Goal: Task Accomplishment & Management: Use online tool/utility

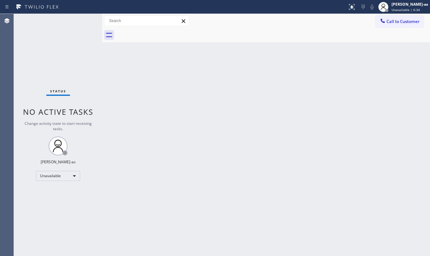
click at [244, 182] on div "Back to Dashboard Change Sender ID Customers Technicians Select a contact Outbo…" at bounding box center [266, 135] width 328 height 242
click at [384, 17] on button "Call to Customer" at bounding box center [399, 21] width 48 height 12
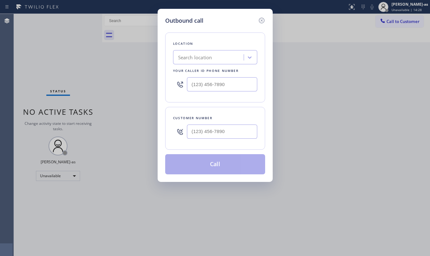
click at [220, 135] on input "text" at bounding box center [222, 131] width 70 height 14
paste input "973) 356-7877"
click at [228, 134] on input "[PHONE_NUMBER]" at bounding box center [222, 131] width 70 height 14
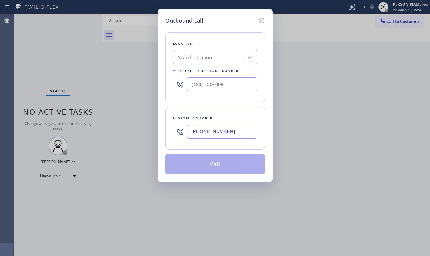
paste input "text"
type input "[PHONE_NUMBER]"
click at [195, 58] on div "Search location" at bounding box center [195, 57] width 34 height 7
paste input "Electricians Service SW FWD"
type input "Electricians Service SW FWD"
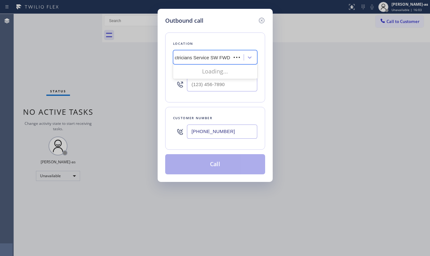
scroll to position [0, 1]
click at [195, 72] on div "Electricians Service SW FWD" at bounding box center [215, 70] width 84 height 11
type input "[PHONE_NUMBER]"
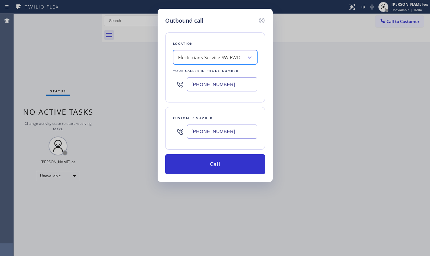
scroll to position [0, 0]
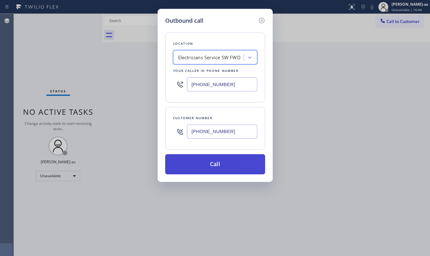
click at [242, 164] on button "Call" at bounding box center [215, 164] width 100 height 20
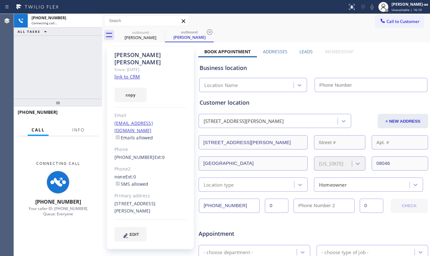
type input "[PHONE_NUMBER]"
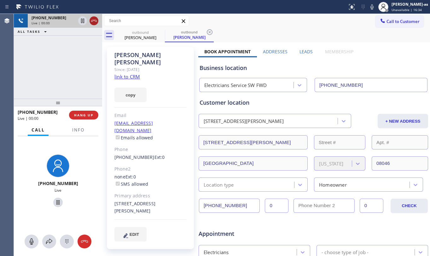
click at [91, 19] on icon at bounding box center [94, 21] width 8 height 8
drag, startPoint x: 76, startPoint y: 81, endPoint x: 83, endPoint y: 99, distance: 18.7
click at [79, 86] on div "[PHONE_NUMBER] Live | 00:00 ALL TASKS ALL TASKS ACTIVE TASKS TASKS IN WRAP UP" at bounding box center [58, 56] width 88 height 85
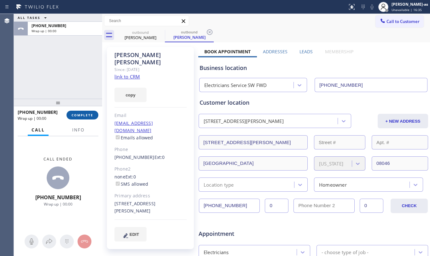
click at [85, 114] on span "COMPLETE" at bounding box center [83, 115] width 22 height 4
drag, startPoint x: 63, startPoint y: 102, endPoint x: 73, endPoint y: 108, distance: 12.2
click at [63, 102] on div at bounding box center [58, 103] width 88 height 8
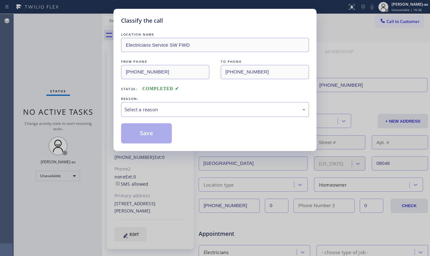
click at [82, 114] on div "Classify the call LOCATION NAME Electricians Service SW FWD FROM PHONE [PHONE_N…" at bounding box center [215, 128] width 430 height 256
click at [57, 70] on div "Classify the call LOCATION NAME Electricians Service SW FWD FROM PHONE [PHONE_N…" at bounding box center [215, 128] width 430 height 256
drag, startPoint x: 165, startPoint y: 110, endPoint x: 171, endPoint y: 116, distance: 8.5
click at [166, 112] on div "Select a reason" at bounding box center [214, 109] width 181 height 7
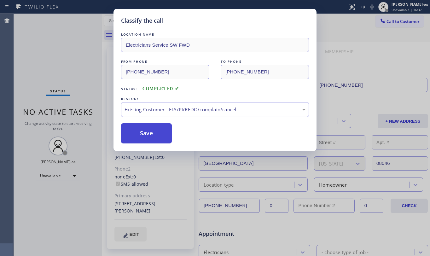
click at [140, 133] on button "Save" at bounding box center [146, 133] width 51 height 20
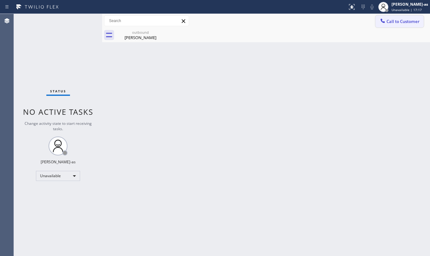
click at [383, 23] on icon at bounding box center [382, 21] width 6 height 6
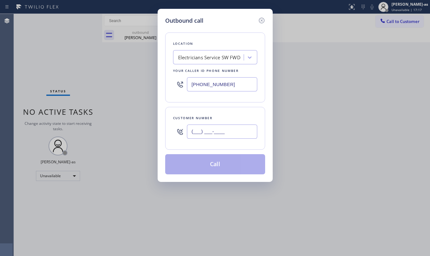
click at [220, 134] on input "(___) ___-____" at bounding box center [222, 131] width 70 height 14
paste input "310) 721-1873"
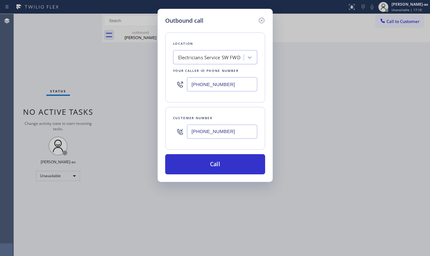
type input "[PHONE_NUMBER]"
click at [221, 89] on input "[PHONE_NUMBER]" at bounding box center [222, 84] width 70 height 14
click at [215, 64] on div "Electricians Service SW FWD" at bounding box center [215, 57] width 84 height 14
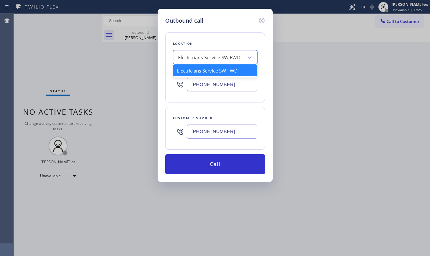
paste input "text"
click at [215, 64] on div "Electricians Service SW FWD" at bounding box center [215, 57] width 84 height 14
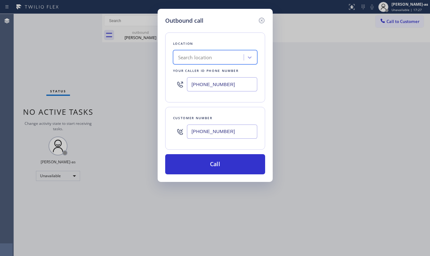
paste input "5 Star Appliance Repair"
type input "5 Star Appliance Repair"
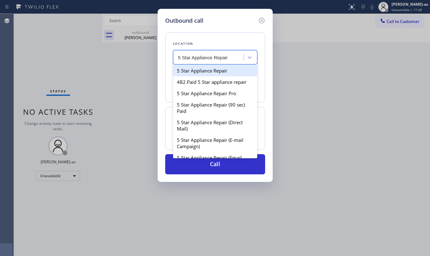
click at [207, 70] on div "5 Star Appliance Repair" at bounding box center [215, 70] width 84 height 11
type input "[PHONE_NUMBER]"
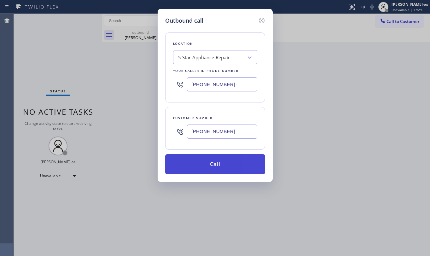
click at [227, 165] on button "Call" at bounding box center [215, 164] width 100 height 20
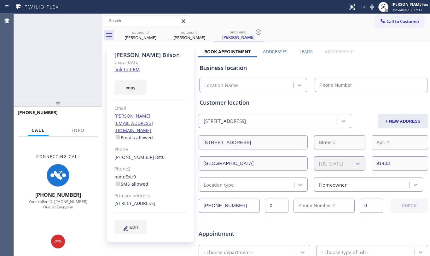
type input "[PHONE_NUMBER]"
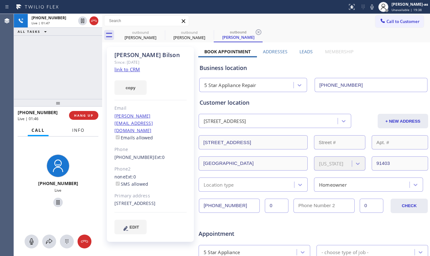
click at [80, 130] on span "Info" at bounding box center [78, 130] width 12 height 6
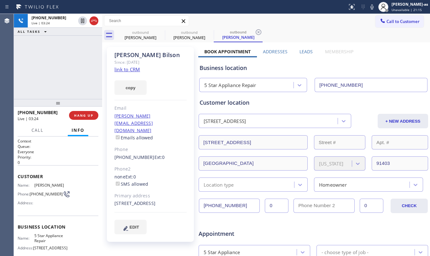
click at [65, 89] on div "[PHONE_NUMBER] Live | 03:24 ALL TASKS ALL TASKS ACTIVE TASKS TASKS IN WRAP UP" at bounding box center [58, 56] width 88 height 85
click at [65, 89] on div "[PHONE_NUMBER] Live | 03:25 ALL TASKS ALL TASKS ACTIVE TASKS TASKS IN WRAP UP" at bounding box center [58, 56] width 88 height 85
click at [66, 86] on div "[PHONE_NUMBER] Live | 03:25 ALL TASKS ALL TASKS ACTIVE TASKS TASKS IN WRAP UP" at bounding box center [58, 56] width 88 height 85
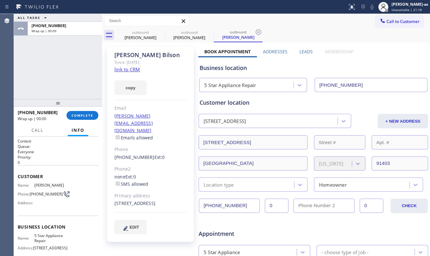
drag, startPoint x: 54, startPoint y: 86, endPoint x: 58, endPoint y: 89, distance: 5.4
click at [56, 88] on div "ALL TASKS ALL TASKS ACTIVE TASKS TASKS IN WRAP UP [PHONE_NUMBER] Wrap up | 00:00" at bounding box center [58, 56] width 88 height 85
click at [81, 113] on span "COMPLETE" at bounding box center [83, 115] width 22 height 4
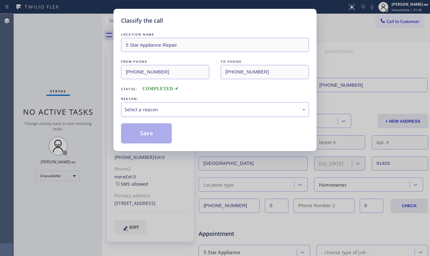
click at [146, 114] on div "Select a reason" at bounding box center [215, 109] width 188 height 15
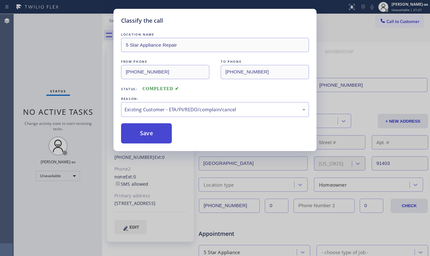
click at [143, 126] on button "Save" at bounding box center [146, 133] width 51 height 20
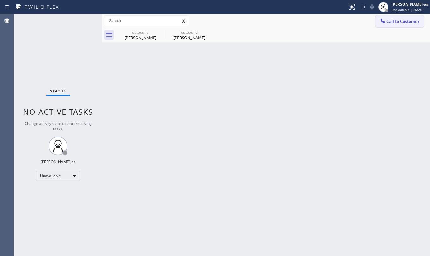
click at [389, 20] on span "Call to Customer" at bounding box center [402, 22] width 33 height 6
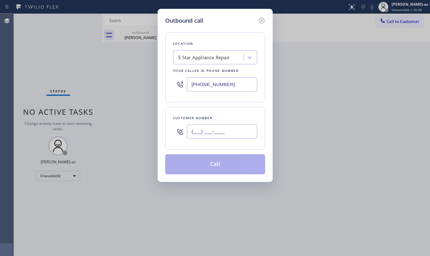
click at [220, 129] on input "(___) ___-____" at bounding box center [222, 131] width 70 height 14
paste input "415) 999-4126"
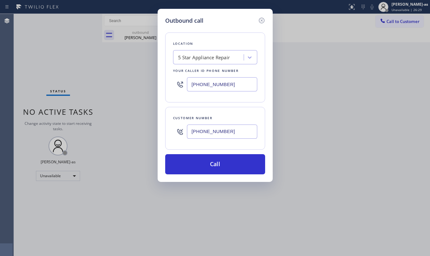
type input "[PHONE_NUMBER]"
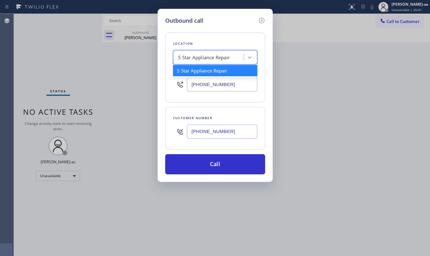
click at [224, 56] on div "5 Star Appliance Repair" at bounding box center [204, 57] width 52 height 7
paste input "Viking Appliancerepair Pros ([GEOGRAPHIC_DATA], Google Ads)"
type input "Viking Appliancerepair Pros ([GEOGRAPHIC_DATA], Google Ads)"
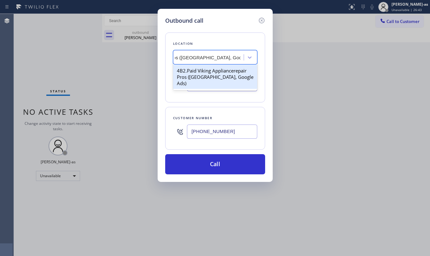
click at [210, 71] on div "4B2.Paid Viking Appliancerepair Pros ([GEOGRAPHIC_DATA], Google Ads)" at bounding box center [215, 77] width 84 height 24
type input "[PHONE_NUMBER]"
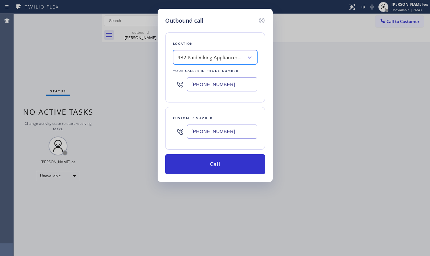
scroll to position [0, 0]
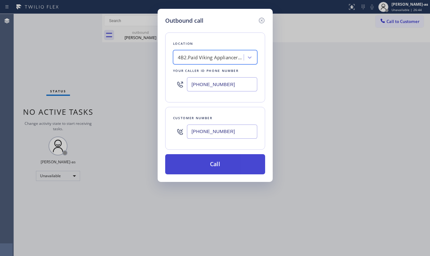
click at [201, 167] on button "Call" at bounding box center [215, 164] width 100 height 20
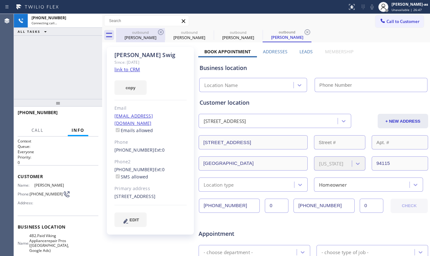
click at [161, 41] on div "outbound [PERSON_NAME]" at bounding box center [141, 35] width 48 height 14
type input "[PHONE_NUMBER]"
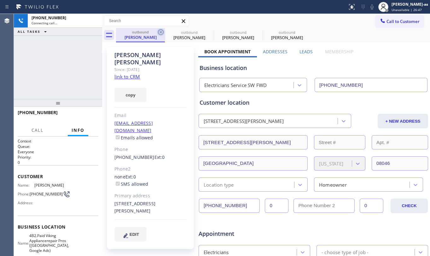
click at [163, 30] on icon at bounding box center [161, 32] width 8 height 8
click at [206, 30] on icon at bounding box center [210, 32] width 8 height 8
click at [0, 0] on icon at bounding box center [0, 0] width 0 height 0
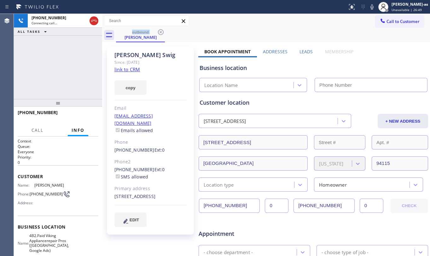
type input "[PHONE_NUMBER]"
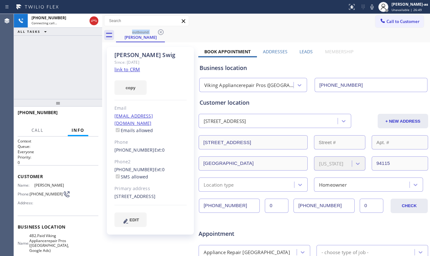
click at [74, 80] on div "[PHONE_NUMBER] Connecting call… ALL TASKS ALL TASKS ACTIVE TASKS TASKS IN WRAP …" at bounding box center [58, 56] width 88 height 85
click at [74, 69] on div "[PHONE_NUMBER] Live | 01:43 ALL TASKS ALL TASKS ACTIVE TASKS TASKS IN WRAP UP" at bounding box center [58, 56] width 88 height 85
click at [138, 35] on div "[PERSON_NAME]" at bounding box center [141, 37] width 48 height 6
click at [87, 63] on div "[PHONE_NUMBER] Live | 01:44 ALL TASKS ALL TASKS ACTIVE TASKS TASKS IN WRAP UP" at bounding box center [58, 56] width 88 height 85
click at [81, 63] on div "[PHONE_NUMBER] Live | 01:45 ALL TASKS ALL TASKS ACTIVE TASKS TASKS IN WRAP UP" at bounding box center [58, 56] width 88 height 85
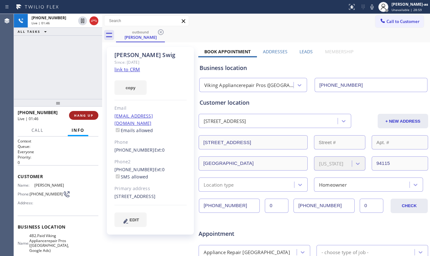
drag, startPoint x: 40, startPoint y: 81, endPoint x: 70, endPoint y: 114, distance: 44.6
click at [42, 80] on div "[PHONE_NUMBER] Live | 01:46 ALL TASKS ALL TASKS ACTIVE TASKS TASKS IN WRAP UP" at bounding box center [58, 56] width 88 height 85
click at [87, 116] on span "HANG UP" at bounding box center [83, 115] width 19 height 4
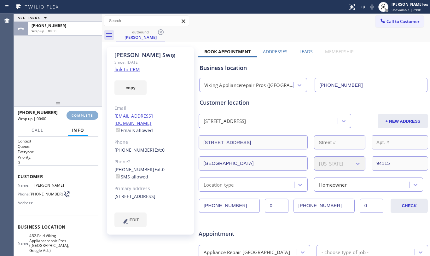
click at [87, 116] on span "COMPLETE" at bounding box center [83, 115] width 22 height 4
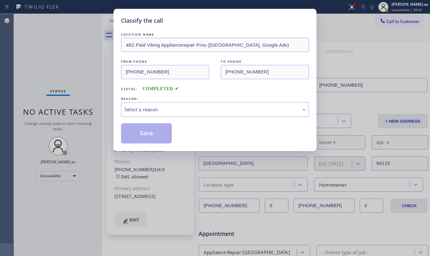
click at [171, 111] on div "Select a reason" at bounding box center [214, 109] width 181 height 7
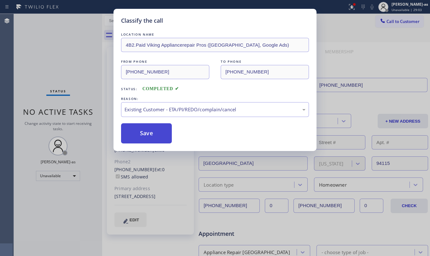
click at [132, 134] on button "Save" at bounding box center [146, 133] width 51 height 20
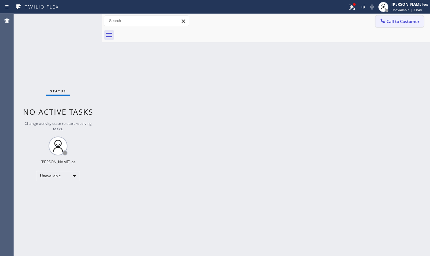
click at [395, 20] on span "Call to Customer" at bounding box center [402, 22] width 33 height 6
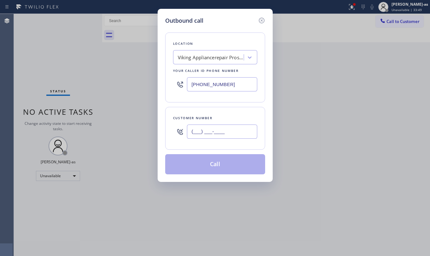
click at [222, 137] on input "(___) ___-____" at bounding box center [222, 131] width 70 height 14
paste input "917) 477-9857"
type input "[PHONE_NUMBER]"
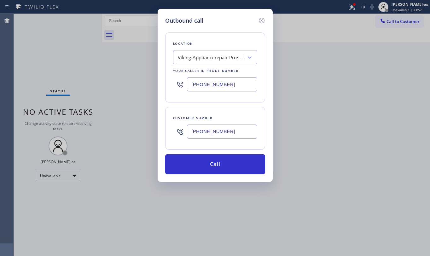
click at [226, 54] on div "Viking Appliancerepair Pros ([GEOGRAPHIC_DATA], Google Ads)" at bounding box center [211, 57] width 66 height 7
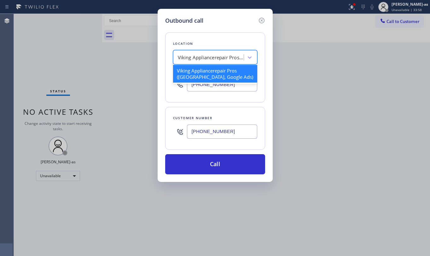
paste input "Trane AC Repair"
type input "Trane AC Repair"
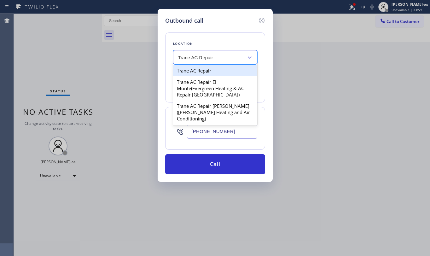
click at [191, 70] on div "Trane AC Repair" at bounding box center [215, 70] width 84 height 11
type input "[PHONE_NUMBER]"
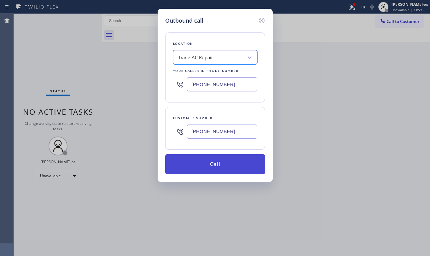
click at [219, 164] on button "Call" at bounding box center [215, 164] width 100 height 20
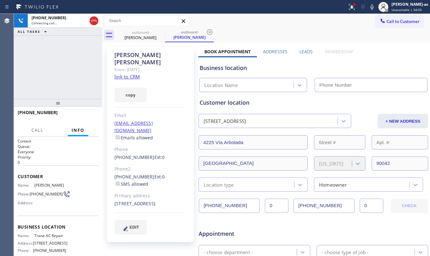
type input "[PHONE_NUMBER]"
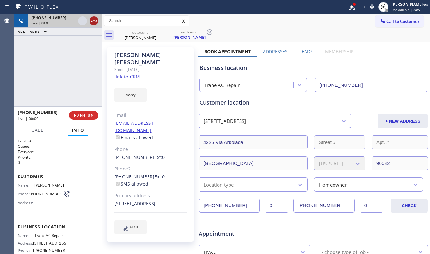
click at [98, 22] on div at bounding box center [88, 21] width 23 height 14
click at [94, 17] on icon at bounding box center [94, 21] width 8 height 8
drag, startPoint x: 76, startPoint y: 77, endPoint x: 97, endPoint y: 118, distance: 45.8
click at [85, 89] on div "[PHONE_NUMBER] Live | 00:09 ALL TASKS ALL TASKS ACTIVE TASKS TASKS IN WRAP UP" at bounding box center [58, 56] width 88 height 85
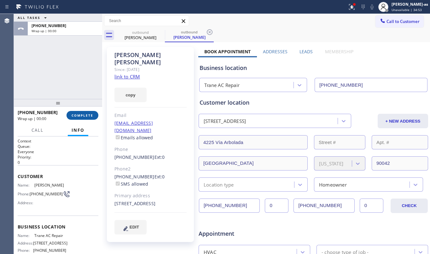
click at [88, 113] on span "COMPLETE" at bounding box center [83, 115] width 22 height 4
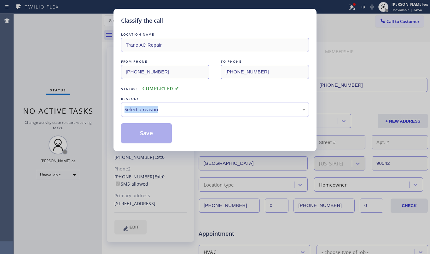
click at [88, 113] on div "Classify the call LOCATION NAME Trane AC Repair FROM PHONE [PHONE_NUMBER] TO PH…" at bounding box center [215, 127] width 430 height 254
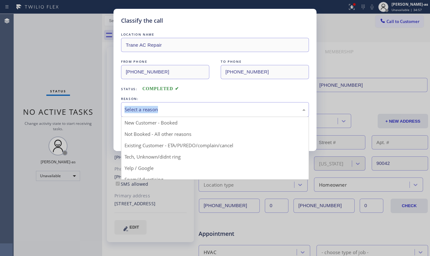
click at [157, 111] on div "Select a reason" at bounding box center [214, 109] width 181 height 7
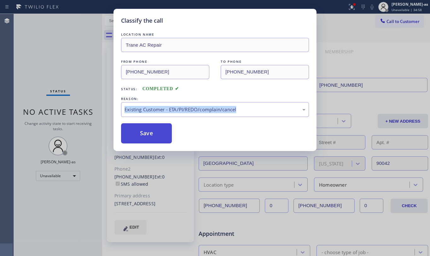
click at [147, 140] on button "Save" at bounding box center [146, 133] width 51 height 20
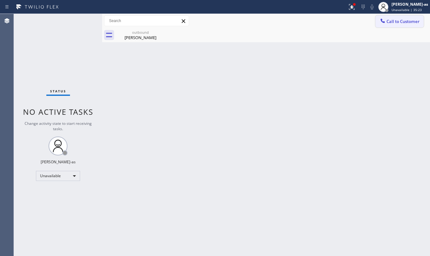
click at [401, 23] on span "Call to Customer" at bounding box center [402, 22] width 33 height 6
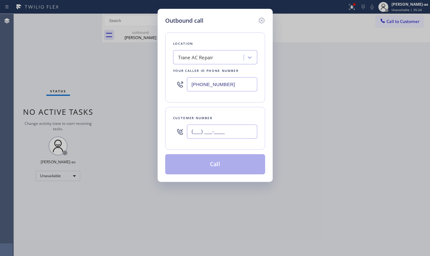
click at [213, 130] on input "(___) ___-____" at bounding box center [222, 131] width 70 height 14
paste input "323) 823-0921"
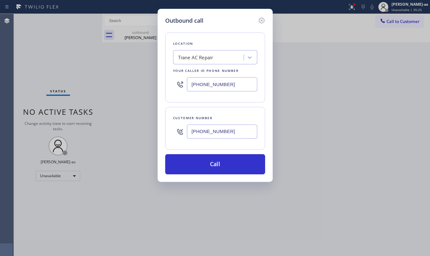
type input "[PHONE_NUMBER]"
click at [240, 83] on input "[PHONE_NUMBER]" at bounding box center [222, 84] width 70 height 14
paste input "833) 692-2271"
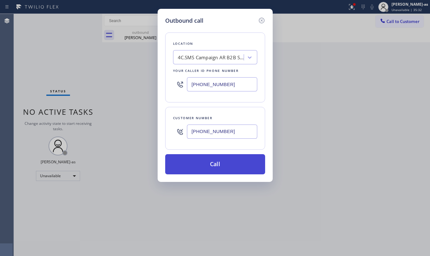
type input "[PHONE_NUMBER]"
click at [209, 164] on button "Call" at bounding box center [215, 164] width 100 height 20
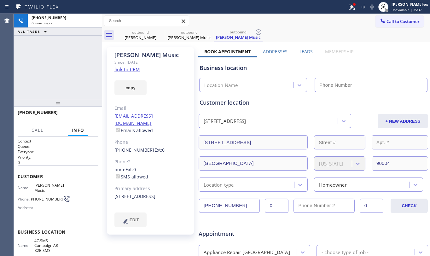
type input "[PHONE_NUMBER]"
click at [64, 65] on div "[PHONE_NUMBER] Live | 00:00 ALL TASKS ALL TASKS ACTIVE TASKS TASKS IN WRAP UP" at bounding box center [58, 56] width 88 height 85
click at [78, 115] on span "HANG UP" at bounding box center [83, 115] width 19 height 4
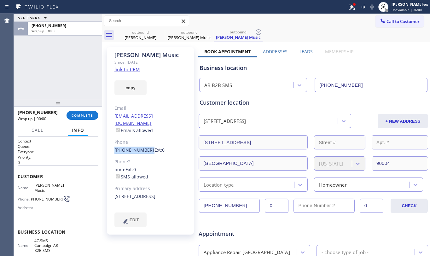
drag, startPoint x: 112, startPoint y: 143, endPoint x: 144, endPoint y: 145, distance: 32.2
click at [144, 145] on div "[PERSON_NAME] Music Since: [DATE] link to CRM copy Email [EMAIL_ADDRESS][DOMAIN…" at bounding box center [150, 141] width 87 height 188
copy link "[PHONE_NUMBER]"
click at [93, 113] on button "COMPLETE" at bounding box center [82, 115] width 32 height 9
click at [55, 70] on div "ALL TASKS ALL TASKS ACTIVE TASKS TASKS IN WRAP UP [PHONE_NUMBER] Wrap up | 00:00" at bounding box center [58, 56] width 88 height 85
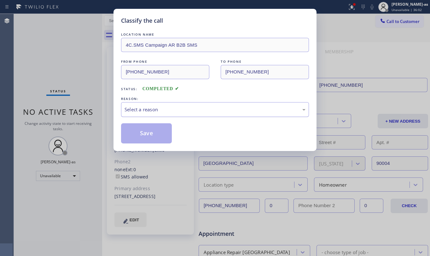
click at [178, 111] on div "Select a reason" at bounding box center [214, 109] width 181 height 7
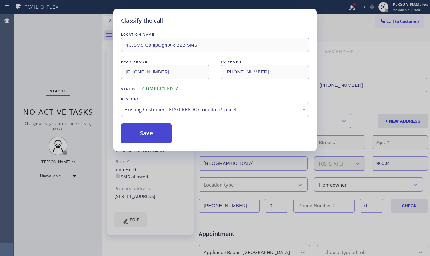
click at [150, 136] on button "Save" at bounding box center [146, 133] width 51 height 20
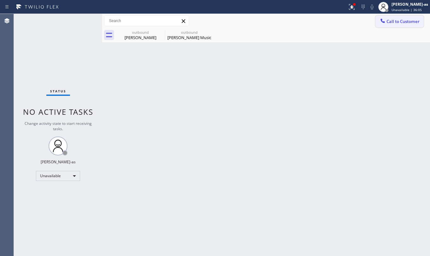
click at [385, 19] on icon at bounding box center [382, 21] width 6 height 6
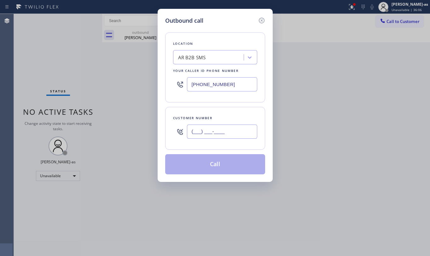
click at [226, 135] on input "(___) ___-____" at bounding box center [222, 131] width 70 height 14
paste input "323) 823-0921"
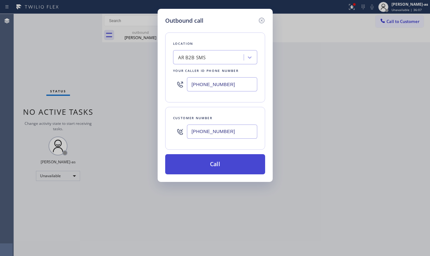
type input "[PHONE_NUMBER]"
click at [223, 162] on button "Call" at bounding box center [215, 164] width 100 height 20
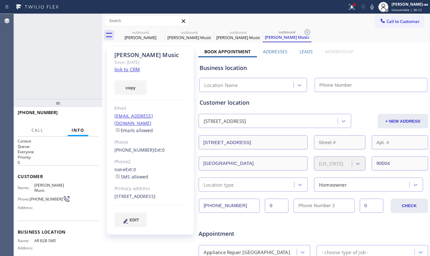
type input "[PHONE_NUMBER]"
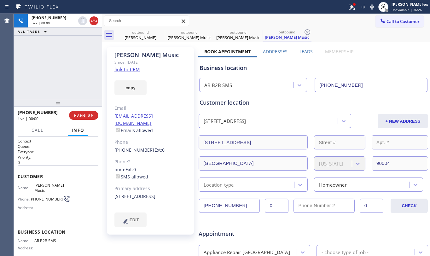
click at [68, 83] on div "[PHONE_NUMBER] Live | 00:00 ALL TASKS ALL TASKS ACTIVE TASKS TASKS IN WRAP UP" at bounding box center [58, 56] width 88 height 85
drag, startPoint x: 70, startPoint y: 79, endPoint x: 153, endPoint y: 49, distance: 87.9
click at [71, 78] on div "[PHONE_NUMBER] Live | 00:00 ALL TASKS ALL TASKS ACTIVE TASKS TASKS IN WRAP UP" at bounding box center [58, 56] width 88 height 85
click at [144, 33] on div "outbound" at bounding box center [141, 32] width 48 height 5
type input "[PHONE_NUMBER]"
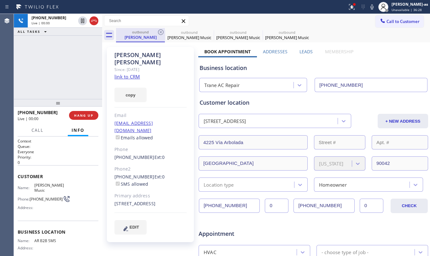
click at [156, 32] on div "outbound" at bounding box center [141, 32] width 48 height 5
click at [83, 73] on div "[PHONE_NUMBER] Live | 00:00 ALL TASKS ALL TASKS ACTIVE TASKS TASKS IN WRAP UP" at bounding box center [58, 56] width 88 height 85
click at [85, 117] on span "HANG UP" at bounding box center [83, 115] width 19 height 4
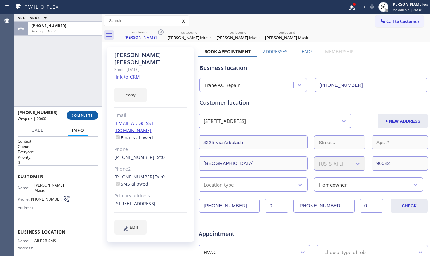
click at [85, 117] on span "COMPLETE" at bounding box center [83, 115] width 22 height 4
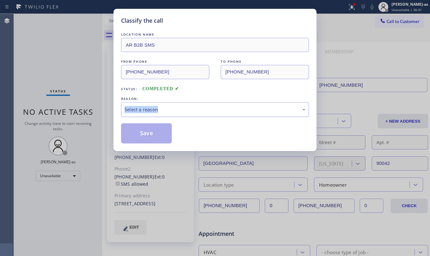
click at [209, 107] on div "Select a reason" at bounding box center [214, 109] width 181 height 7
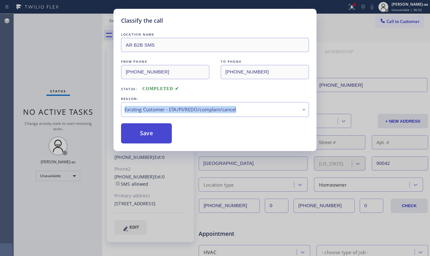
click at [149, 135] on button "Save" at bounding box center [146, 133] width 51 height 20
type input "[PHONE_NUMBER]"
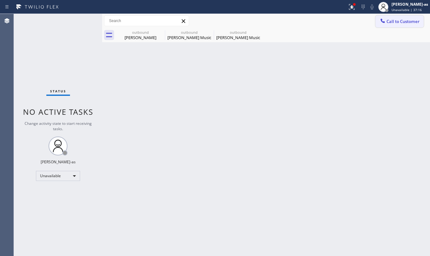
click at [382, 21] on icon at bounding box center [382, 21] width 4 height 4
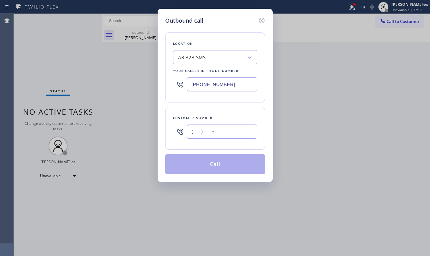
click at [206, 132] on input "(___) ___-____" at bounding box center [222, 131] width 70 height 14
paste input "510) 387-5897"
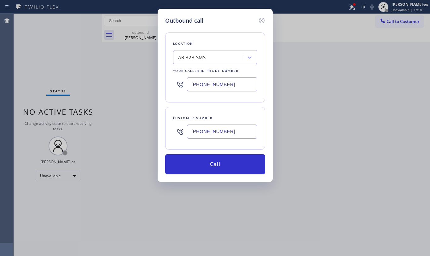
type input "[PHONE_NUMBER]"
click at [211, 57] on div "AR B2B SMS" at bounding box center [209, 57] width 69 height 11
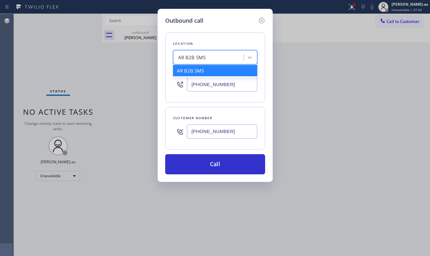
paste input "Zoom Electricians Cerritos"
type input "Zoom Electricians Cerritos"
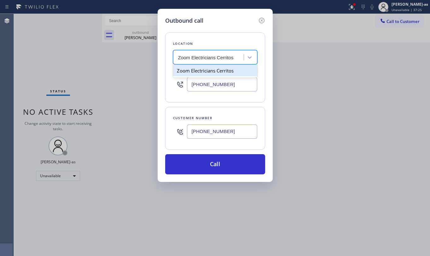
click at [192, 72] on div "Zoom Electricians Cerritos" at bounding box center [215, 70] width 84 height 11
type input "[PHONE_NUMBER]"
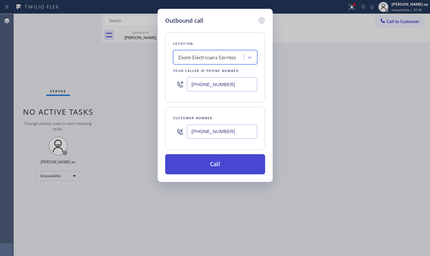
click at [232, 161] on button "Call" at bounding box center [215, 164] width 100 height 20
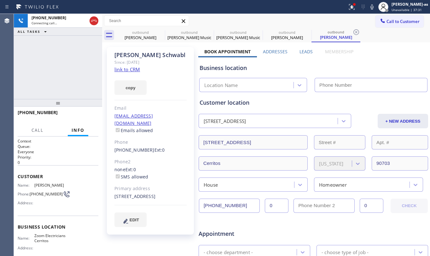
type input "[PHONE_NUMBER]"
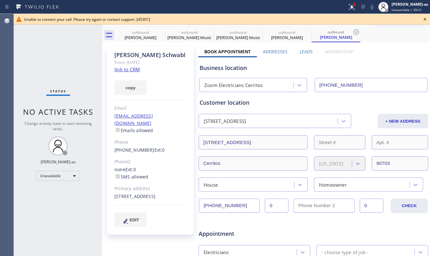
click at [428, 18] on icon at bounding box center [425, 19] width 8 height 8
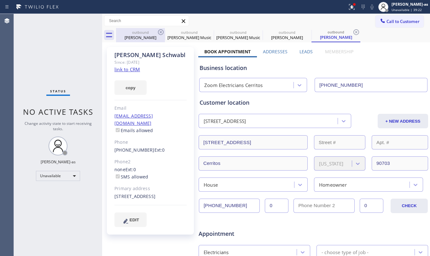
click at [149, 37] on div "[PERSON_NAME]" at bounding box center [141, 38] width 48 height 6
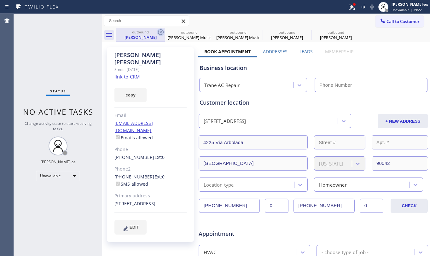
type input "[PHONE_NUMBER]"
click at [162, 33] on icon at bounding box center [161, 32] width 6 height 6
click at [0, 0] on icon at bounding box center [0, 0] width 0 height 0
type input "[PHONE_NUMBER]"
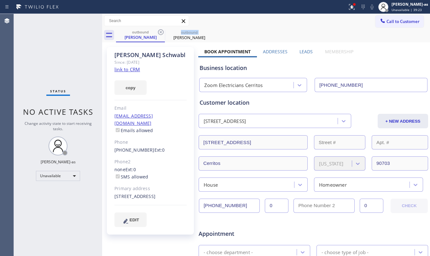
click at [162, 33] on icon at bounding box center [161, 32] width 6 height 6
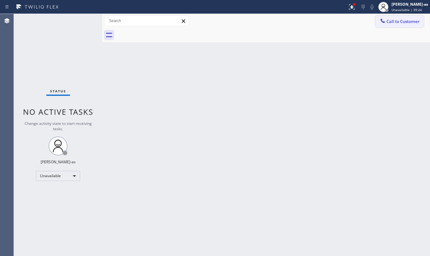
click at [410, 21] on span "Call to Customer" at bounding box center [402, 22] width 33 height 6
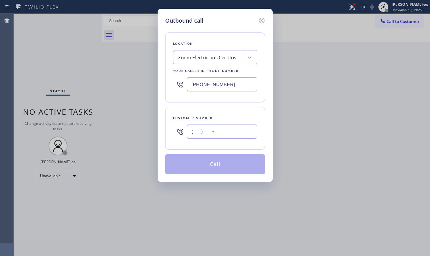
click at [217, 132] on input "(___) ___-____" at bounding box center [222, 131] width 70 height 14
paste input "714) 887-7954"
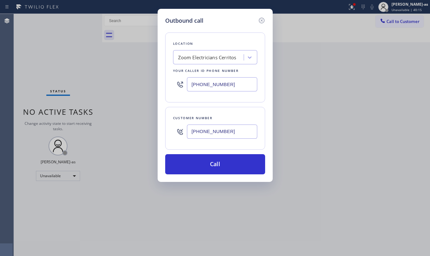
click at [244, 131] on input "[PHONE_NUMBER]" at bounding box center [222, 131] width 70 height 14
paste input "___) ___-____"
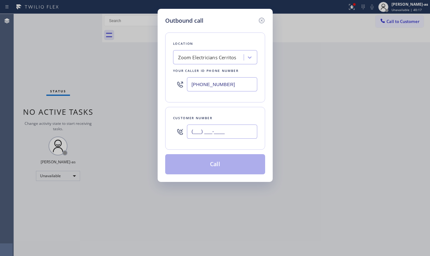
type input "(___) ___-____"
click at [209, 85] on input "[PHONE_NUMBER]" at bounding box center [222, 84] width 70 height 14
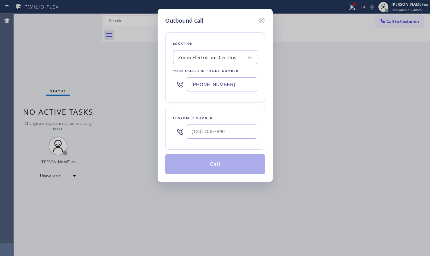
paste input "949) 239-1524"
type input "[PHONE_NUMBER]"
click at [233, 133] on input "(___) ___-____" at bounding box center [222, 131] width 70 height 14
paste input "714) 887-7954"
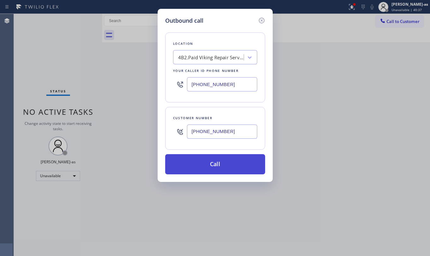
type input "[PHONE_NUMBER]"
click at [235, 167] on button "Call" at bounding box center [215, 164] width 100 height 20
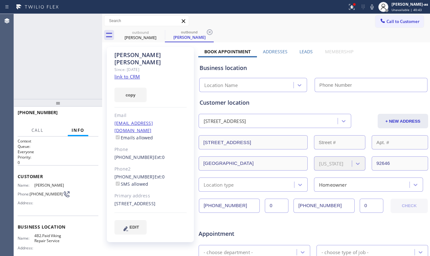
type input "[PHONE_NUMBER]"
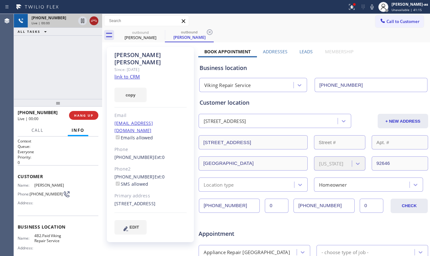
click at [90, 23] on icon at bounding box center [94, 21] width 8 height 8
click at [91, 91] on div "[PHONE_NUMBER] Live | 00:00 ALL TASKS ALL TASKS ACTIVE TASKS TASKS IN WRAP UP" at bounding box center [58, 56] width 88 height 85
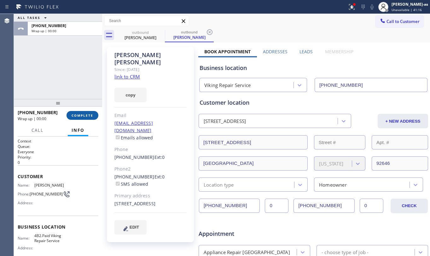
click at [86, 116] on span "COMPLETE" at bounding box center [83, 115] width 22 height 4
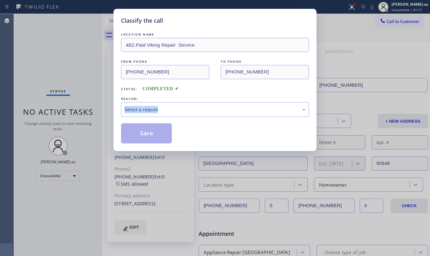
click at [86, 116] on div "Classify the call LOCATION NAME 4B2.Paid Viking Repair Service FROM PHONE [PHON…" at bounding box center [215, 128] width 430 height 256
click at [202, 93] on div "LOCATION NAME 4B2.Paid Viking Repair Service FROM PHONE [PHONE_NUMBER] TO PHONE…" at bounding box center [215, 87] width 188 height 112
click at [203, 110] on div "Select a reason" at bounding box center [214, 109] width 181 height 7
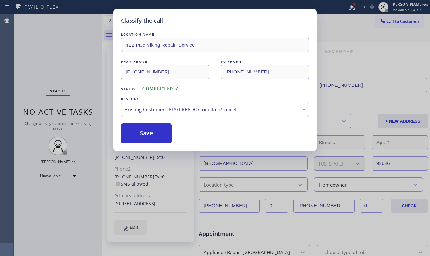
drag, startPoint x: 206, startPoint y: 142, endPoint x: 163, endPoint y: 139, distance: 43.6
click at [156, 133] on button "Save" at bounding box center [146, 133] width 51 height 20
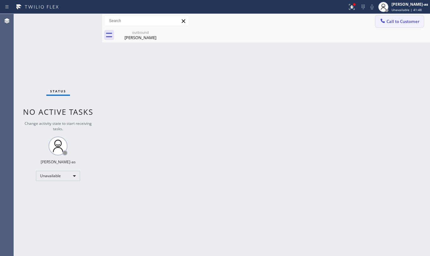
click at [407, 20] on span "Call to Customer" at bounding box center [402, 22] width 33 height 6
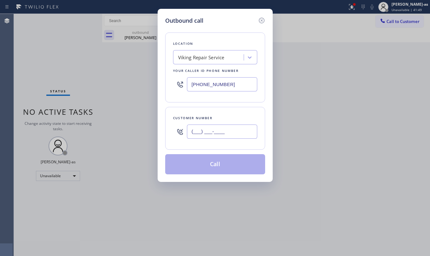
click at [231, 129] on input "(___) ___-____" at bounding box center [222, 131] width 70 height 14
paste input "714) 943-2684"
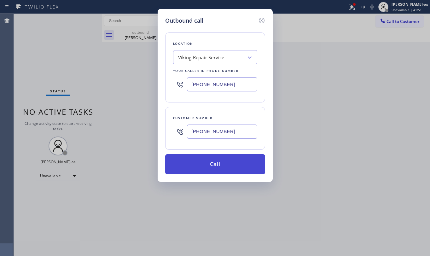
type input "[PHONE_NUMBER]"
click at [225, 166] on button "Call" at bounding box center [215, 164] width 100 height 20
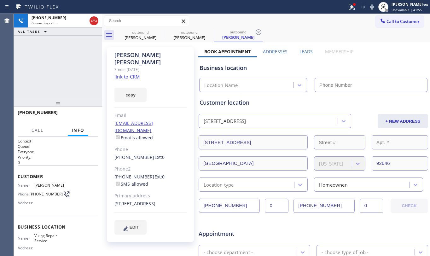
type input "[PHONE_NUMBER]"
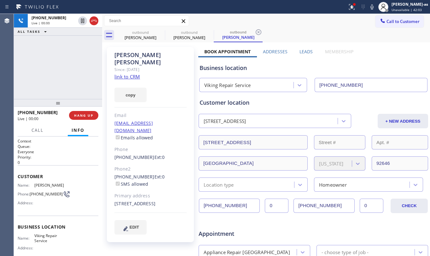
click at [60, 64] on div "[PHONE_NUMBER] Live | 00:00 ALL TASKS ALL TASKS ACTIVE TASKS TASKS IN WRAP UP" at bounding box center [58, 56] width 88 height 85
click at [67, 92] on div "[PHONE_NUMBER] Live | 00:00 ALL TASKS ALL TASKS ACTIVE TASKS TASKS IN WRAP UP" at bounding box center [58, 56] width 88 height 85
click at [89, 113] on button "HANG UP" at bounding box center [83, 115] width 29 height 9
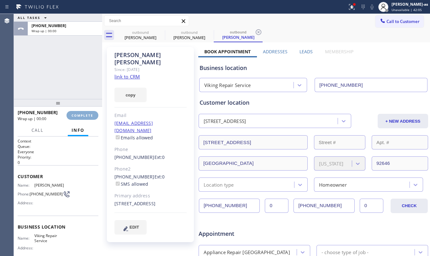
click at [89, 113] on button "COMPLETE" at bounding box center [82, 115] width 32 height 9
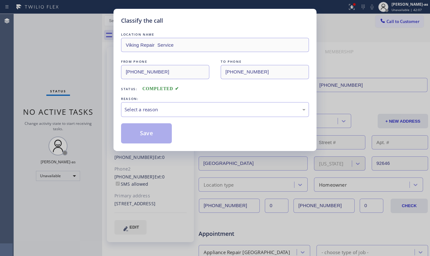
click at [169, 101] on div "REASON:" at bounding box center [215, 98] width 188 height 7
click at [188, 111] on div "Select a reason" at bounding box center [214, 109] width 181 height 7
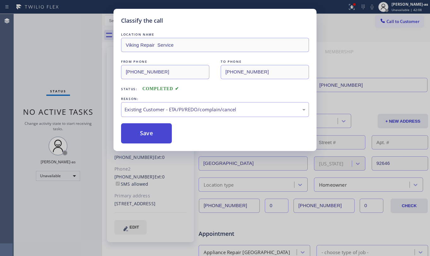
click at [134, 134] on button "Save" at bounding box center [146, 133] width 51 height 20
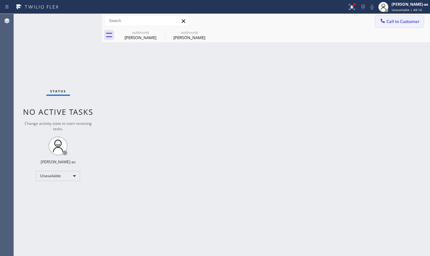
click at [412, 16] on button "Call to Customer" at bounding box center [399, 21] width 48 height 12
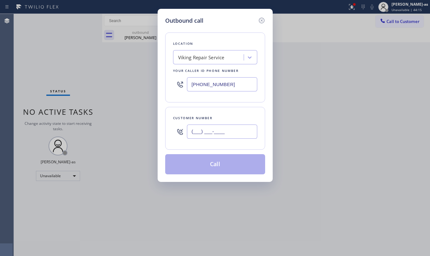
click at [221, 136] on input "(___) ___-____" at bounding box center [222, 131] width 70 height 14
paste input "509) 741-2002"
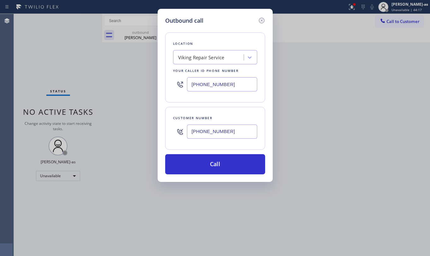
type input "[PHONE_NUMBER]"
click at [223, 61] on div "Viking Repair Service" at bounding box center [201, 57] width 46 height 7
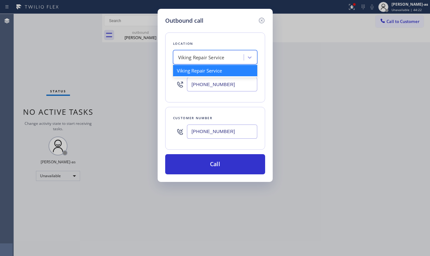
paste input "Sub Zero Appliance Repair [GEOGRAPHIC_DATA]"
type input "Sub Zero Appliance Repair [GEOGRAPHIC_DATA]"
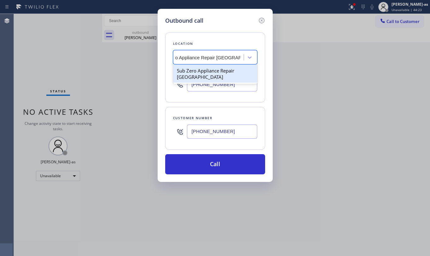
click at [213, 73] on div "Sub Zero Appliance Repair [GEOGRAPHIC_DATA]" at bounding box center [215, 74] width 84 height 18
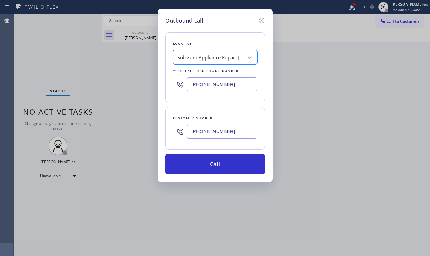
type input "[PHONE_NUMBER]"
click at [223, 132] on input "[PHONE_NUMBER]" at bounding box center [222, 131] width 70 height 14
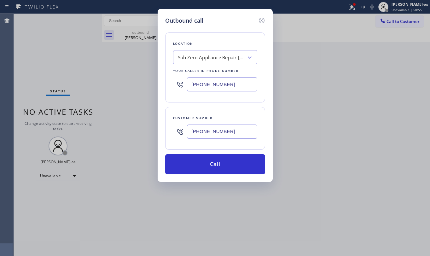
paste input "231) 557-8016"
type input "[PHONE_NUMBER]"
click at [194, 61] on div "Sub Zero Appliance Repair [GEOGRAPHIC_DATA]" at bounding box center [209, 57] width 69 height 11
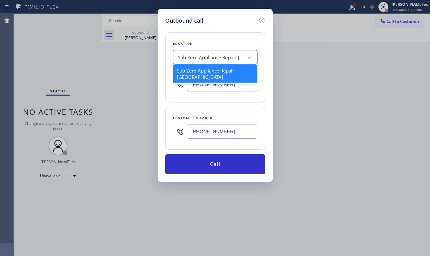
paste input "Electricians Service Team [GEOGRAPHIC_DATA]"
type input "Electricians Service Team [GEOGRAPHIC_DATA]"
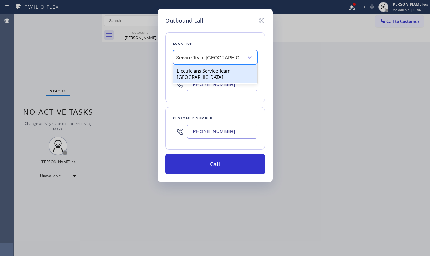
click at [193, 71] on div "Electricians Service Team [GEOGRAPHIC_DATA]" at bounding box center [215, 74] width 84 height 18
type input "[PHONE_NUMBER]"
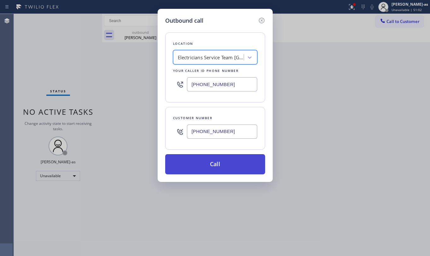
click at [240, 165] on button "Call" at bounding box center [215, 164] width 100 height 20
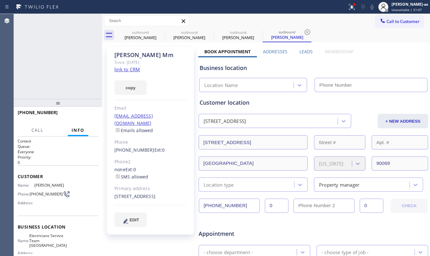
type input "[PHONE_NUMBER]"
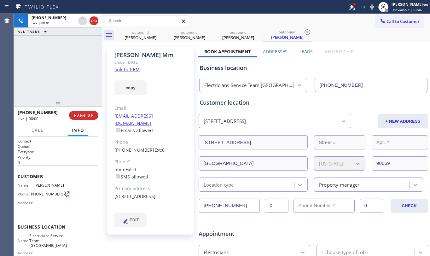
click at [93, 24] on icon at bounding box center [94, 21] width 8 height 8
drag, startPoint x: 91, startPoint y: 73, endPoint x: 96, endPoint y: 108, distance: 35.1
click at [91, 76] on div "[PHONE_NUMBER] Live | 00:01 ALL TASKS ALL TASKS ACTIVE TASKS TASKS IN WRAP UP" at bounding box center [58, 56] width 88 height 85
click at [89, 115] on span "COMPLETE" at bounding box center [83, 115] width 22 height 4
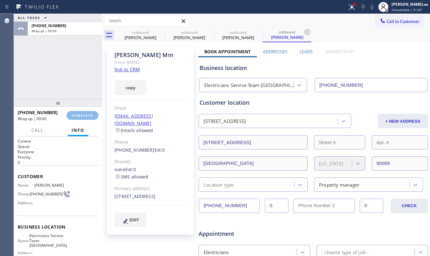
click at [68, 93] on div "ALL TASKS ALL TASKS ACTIVE TASKS TASKS IN WRAP UP [PHONE_NUMBER] Wrap up | 00:00" at bounding box center [58, 56] width 88 height 85
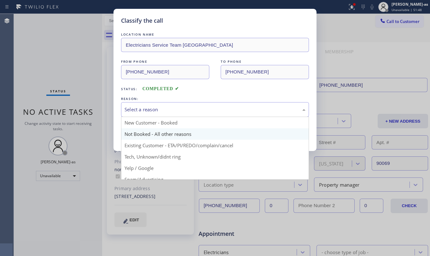
drag, startPoint x: 178, startPoint y: 106, endPoint x: 197, endPoint y: 138, distance: 37.0
click at [178, 106] on div "Select a reason" at bounding box center [214, 109] width 181 height 7
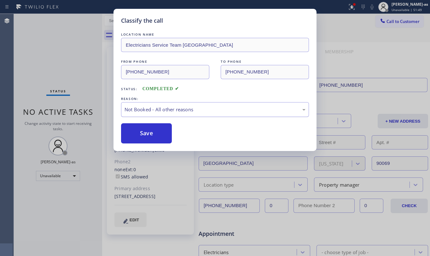
click at [178, 102] on div "Not Booked - All other reasons" at bounding box center [215, 109] width 188 height 15
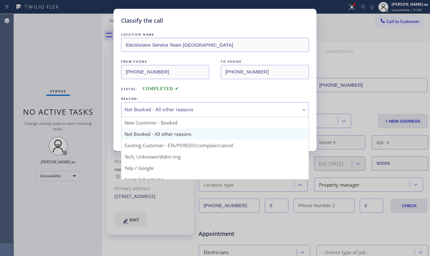
drag, startPoint x: 184, startPoint y: 136, endPoint x: 169, endPoint y: 135, distance: 14.8
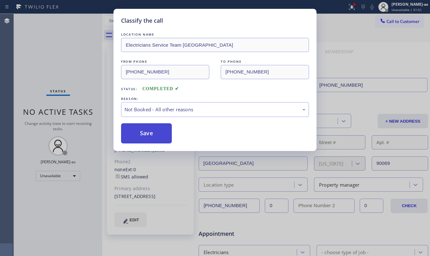
click at [146, 136] on button "Save" at bounding box center [146, 133] width 51 height 20
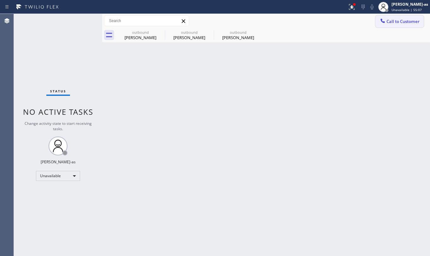
click at [395, 18] on button "Call to Customer" at bounding box center [399, 21] width 48 height 12
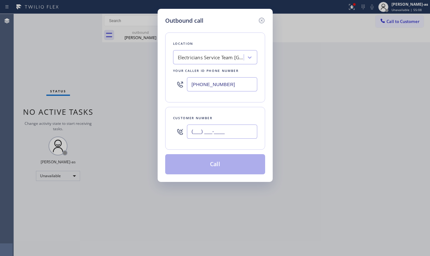
click at [205, 131] on input "(___) ___-____" at bounding box center [222, 131] width 70 height 14
paste input "317) 440-8675"
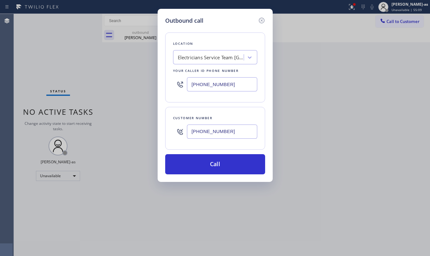
type input "[PHONE_NUMBER]"
click at [201, 60] on div "Electricians Service Team [GEOGRAPHIC_DATA]" at bounding box center [211, 57] width 66 height 7
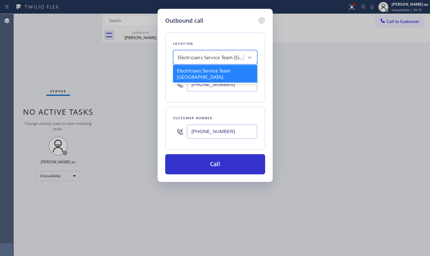
paste input "La Jolla Heating and Air Conditioning"
type input "La Jolla Heating and Air Conditioning"
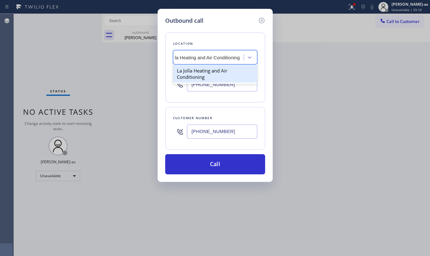
click at [198, 73] on div "La Jolla Heating and Air Conditioning" at bounding box center [215, 74] width 84 height 18
type input "[PHONE_NUMBER]"
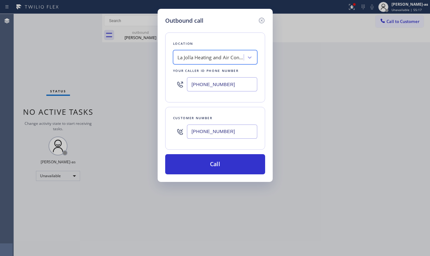
scroll to position [0, 0]
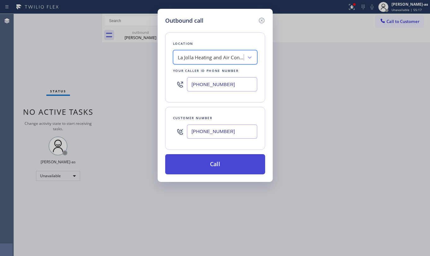
click at [209, 164] on button "Call" at bounding box center [215, 164] width 100 height 20
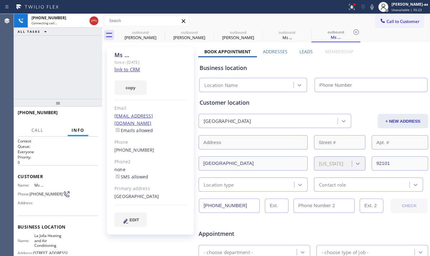
type input "[PHONE_NUMBER]"
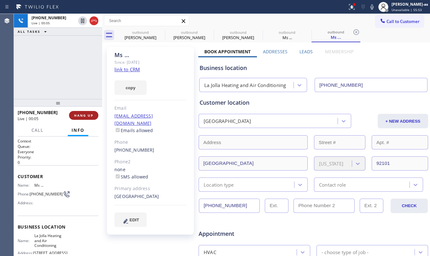
click at [93, 113] on button "HANG UP" at bounding box center [83, 115] width 29 height 9
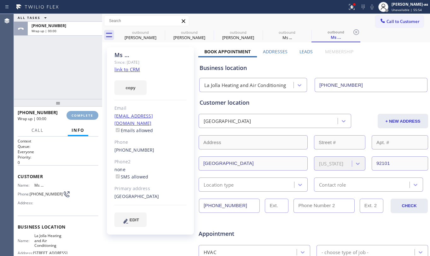
click at [93, 113] on button "COMPLETE" at bounding box center [82, 115] width 32 height 9
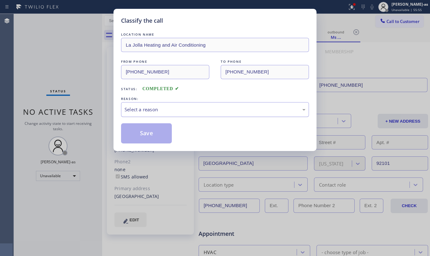
drag, startPoint x: 140, startPoint y: 109, endPoint x: 152, endPoint y: 116, distance: 13.7
click at [140, 109] on div "Select a reason" at bounding box center [214, 109] width 181 height 7
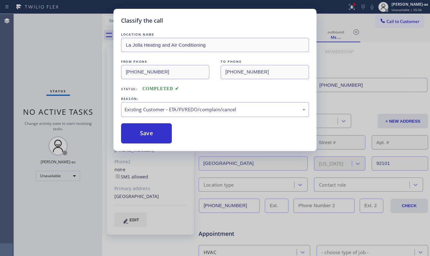
click at [174, 142] on div "Save" at bounding box center [215, 133] width 188 height 20
click at [147, 136] on button "Save" at bounding box center [146, 133] width 51 height 20
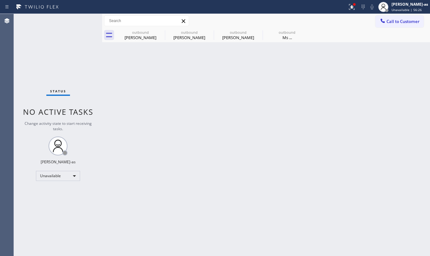
click at [388, 20] on span "Call to Customer" at bounding box center [402, 22] width 33 height 6
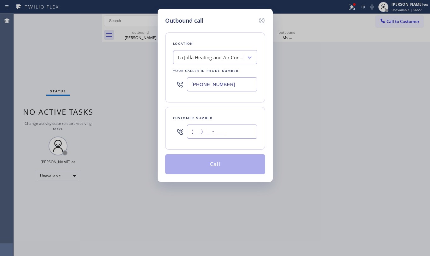
click at [216, 130] on input "(___) ___-____" at bounding box center [222, 131] width 70 height 14
paste input "510) 473-6674"
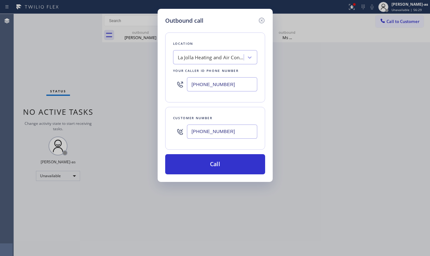
type input "[PHONE_NUMBER]"
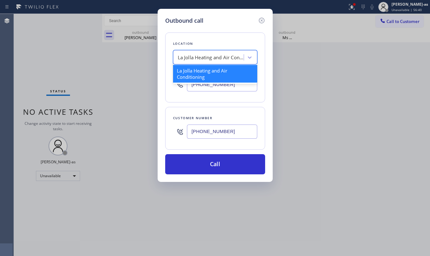
click at [221, 62] on div "La Jolla Heating and Air Conditioning" at bounding box center [209, 57] width 69 height 11
paste input "Hayward Sub Zero Appliance Master"
type input "Hayward Sub Zero Appliance Master"
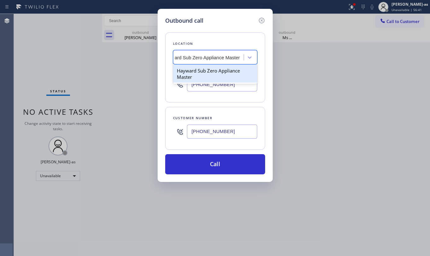
click at [207, 71] on div "Hayward Sub Zero Appliance Master" at bounding box center [215, 74] width 84 height 18
type input "[PHONE_NUMBER]"
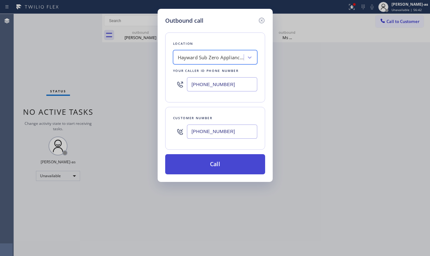
click at [241, 164] on button "Call" at bounding box center [215, 164] width 100 height 20
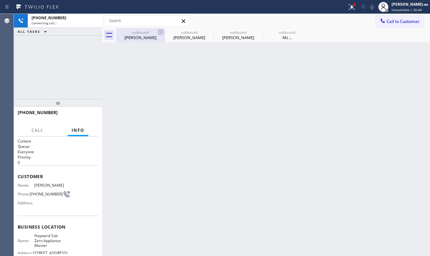
click at [137, 37] on div "[PERSON_NAME]" at bounding box center [141, 38] width 48 height 6
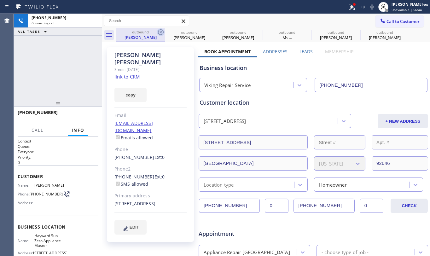
click at [157, 32] on icon at bounding box center [161, 32] width 8 height 8
click at [0, 0] on icon at bounding box center [0, 0] width 0 height 0
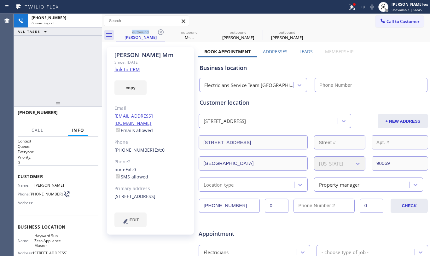
type input "[PHONE_NUMBER]"
click at [157, 32] on icon at bounding box center [161, 32] width 8 height 8
type input "[PHONE_NUMBER]"
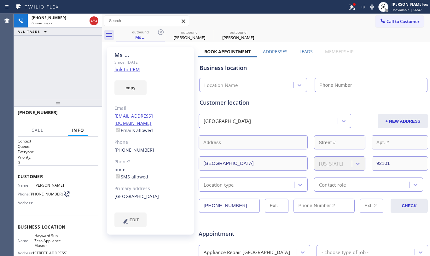
click at [157, 32] on icon at bounding box center [161, 32] width 8 height 8
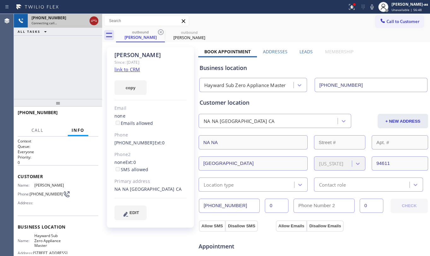
click at [92, 20] on icon at bounding box center [94, 21] width 8 height 8
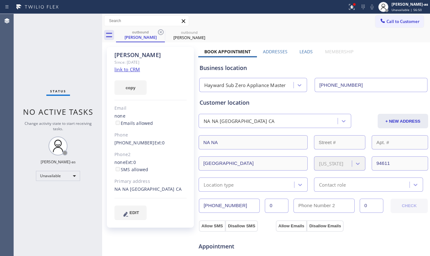
click at [136, 71] on link "link to CRM" at bounding box center [127, 69] width 26 height 6
click at [397, 23] on span "Call to Customer" at bounding box center [402, 22] width 33 height 6
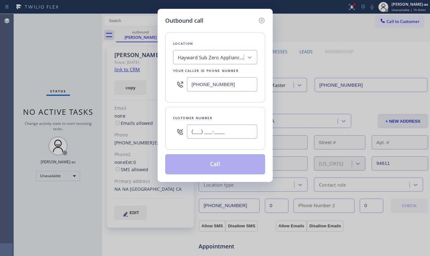
click at [242, 134] on input "(___) ___-____" at bounding box center [222, 131] width 70 height 14
paste input "760) 846-1997"
type input "[PHONE_NUMBER]"
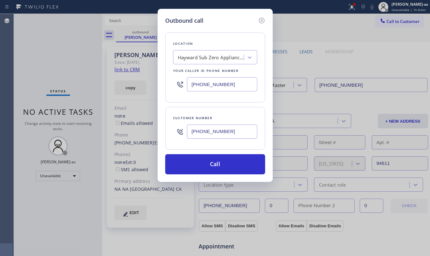
click at [202, 57] on div "Hayward Sub Zero Appliance Master" at bounding box center [211, 57] width 66 height 7
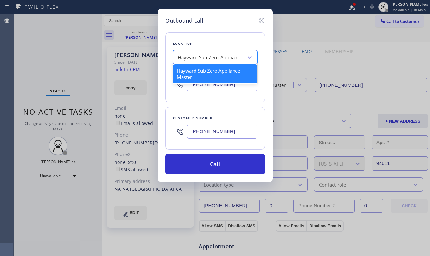
paste input "Sub Zero Appliance Repair Carlsbad"
type input "Sub Zero Appliance Repair Carlsbad"
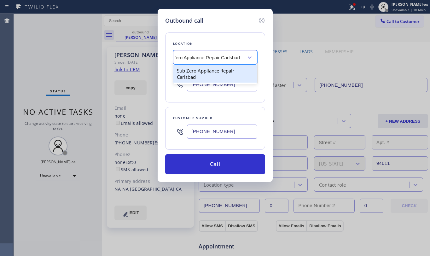
click at [202, 68] on div "Sub Zero Appliance Repair Carlsbad" at bounding box center [215, 74] width 84 height 18
type input "[PHONE_NUMBER]"
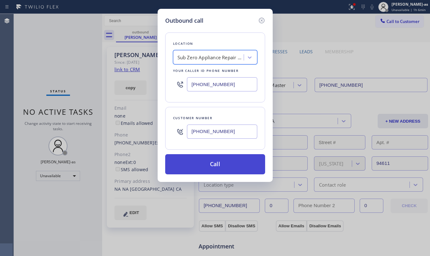
scroll to position [0, 0]
click at [227, 159] on button "Call" at bounding box center [215, 164] width 100 height 20
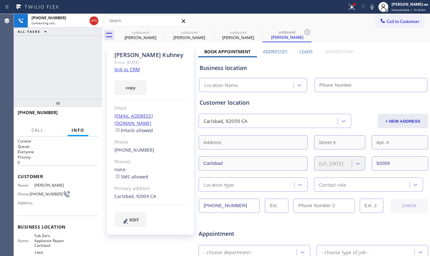
type input "[PHONE_NUMBER]"
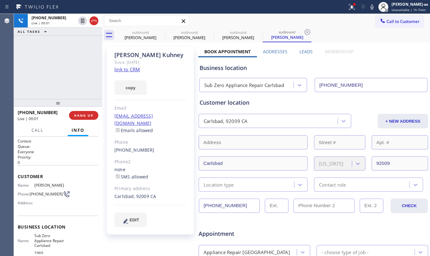
click at [69, 76] on div "[PHONE_NUMBER] Live | 00:01 ALL TASKS ALL TASKS ACTIVE TASKS TASKS IN WRAP UP" at bounding box center [58, 56] width 88 height 85
click at [96, 15] on div at bounding box center [88, 21] width 23 height 14
click at [78, 73] on div "[PHONE_NUMBER] Live | 00:04 ALL TASKS ALL TASKS ACTIVE TASKS TASKS IN WRAP UP" at bounding box center [58, 56] width 88 height 85
click at [94, 20] on icon at bounding box center [94, 21] width 6 height 2
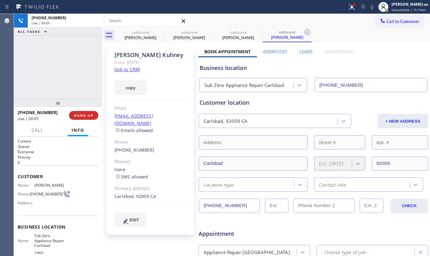
click at [88, 62] on div "[PHONE_NUMBER] Live | 00:05 ALL TASKS ALL TASKS ACTIVE TASKS TASKS IN WRAP UP" at bounding box center [58, 56] width 88 height 85
click at [89, 110] on div "[PHONE_NUMBER] Live | 00:06 HANG UP" at bounding box center [58, 115] width 81 height 16
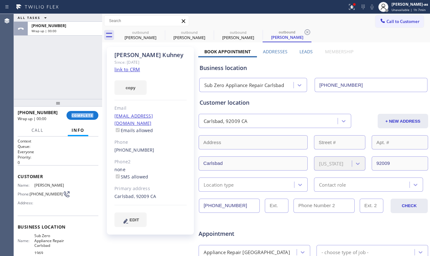
click at [89, 110] on div "[PHONE_NUMBER] Wrap up | 00:00 COMPLETE" at bounding box center [58, 115] width 81 height 16
click at [92, 118] on button "COMPLETE" at bounding box center [82, 115] width 32 height 9
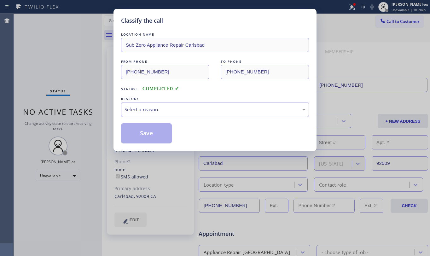
click at [173, 92] on div "Status: COMPLETED" at bounding box center [215, 87] width 188 height 10
click at [180, 110] on div "Select a reason" at bounding box center [214, 109] width 181 height 7
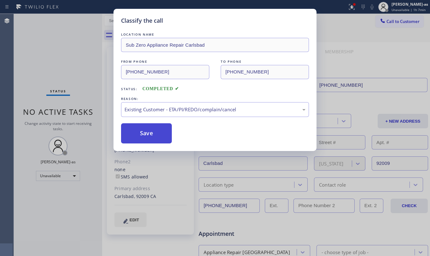
click at [141, 137] on button "Save" at bounding box center [146, 133] width 51 height 20
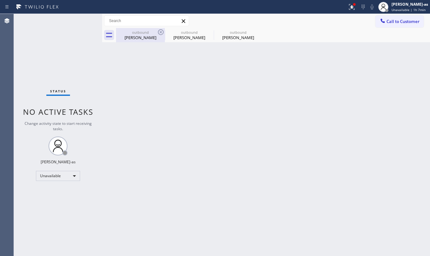
drag, startPoint x: 135, startPoint y: 36, endPoint x: 154, endPoint y: 37, distance: 19.3
click at [135, 36] on div "[PERSON_NAME]" at bounding box center [141, 38] width 48 height 6
type input "[PHONE_NUMBER]"
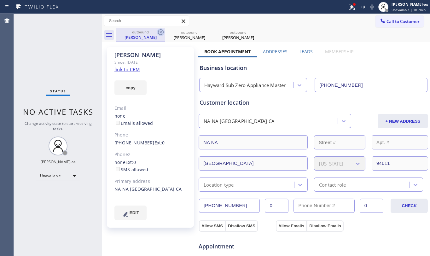
click at [162, 33] on icon at bounding box center [161, 32] width 8 height 8
click at [0, 0] on icon at bounding box center [0, 0] width 0 height 0
type input "[PHONE_NUMBER]"
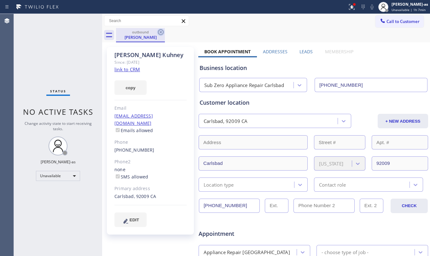
click at [162, 33] on icon at bounding box center [161, 32] width 8 height 8
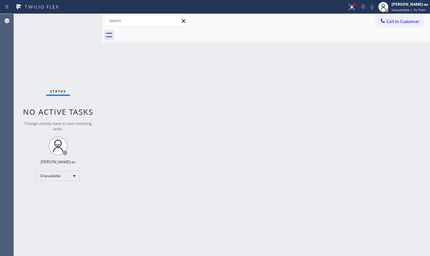
click at [164, 113] on div "Back to Dashboard Change Sender ID Customers Technicians Select a contact Outbo…" at bounding box center [266, 135] width 328 height 242
click at [124, 48] on div "Back to Dashboard Change Sender ID Customers Technicians Select a contact Outbo…" at bounding box center [266, 135] width 328 height 242
click at [393, 19] on span "Call to Customer" at bounding box center [402, 22] width 33 height 6
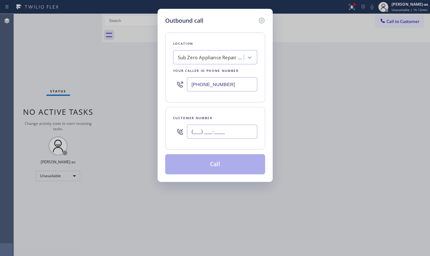
click at [219, 129] on input "(___) ___-____" at bounding box center [222, 131] width 70 height 14
paste input "509) 741-2002"
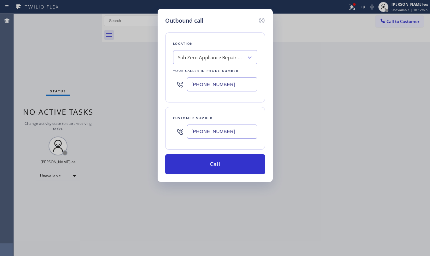
type input "[PHONE_NUMBER]"
click at [229, 57] on div "Sub Zero Appliance Repair Carlsbad" at bounding box center [211, 57] width 66 height 7
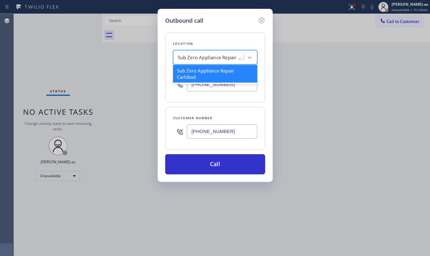
paste input "Sub Zero Appliance Repair [GEOGRAPHIC_DATA]"
type input "Sub Zero Appliance Repair [GEOGRAPHIC_DATA]"
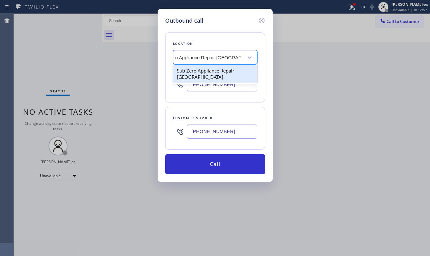
click at [199, 72] on div "Sub Zero Appliance Repair [GEOGRAPHIC_DATA]" at bounding box center [215, 74] width 84 height 18
type input "[PHONE_NUMBER]"
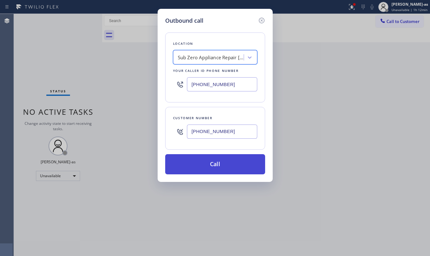
click at [240, 169] on button "Call" at bounding box center [215, 164] width 100 height 20
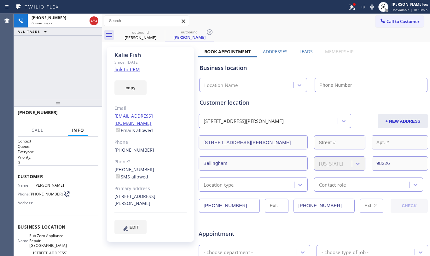
type input "[PHONE_NUMBER]"
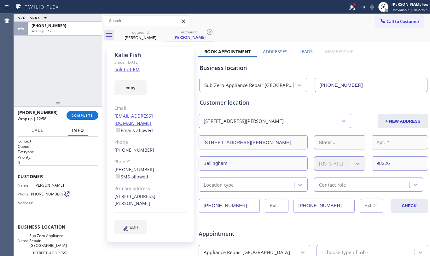
drag, startPoint x: 60, startPoint y: 62, endPoint x: 65, endPoint y: 90, distance: 28.5
click at [60, 73] on div "ALL TASKS ALL TASKS ACTIVE TASKS TASKS IN WRAP UP [PHONE_NUMBER] Wrap up | 12:58" at bounding box center [58, 56] width 88 height 85
click at [84, 119] on button "COMPLETE" at bounding box center [82, 115] width 32 height 9
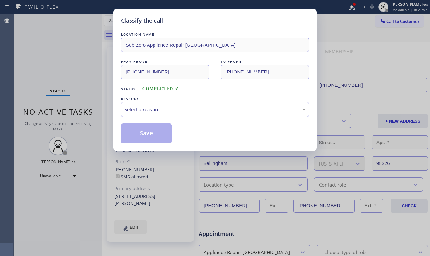
click at [85, 113] on div "Classify the call LOCATION NAME Sub Zero Appliance Repair [GEOGRAPHIC_DATA] FRO…" at bounding box center [215, 128] width 430 height 256
click at [183, 107] on div "Select a reason" at bounding box center [214, 109] width 181 height 7
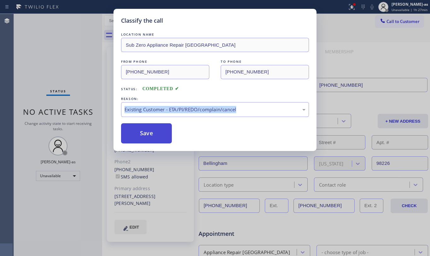
click at [143, 135] on button "Save" at bounding box center [146, 133] width 51 height 20
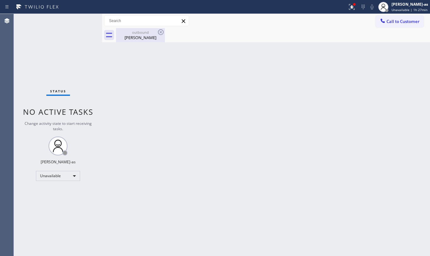
drag, startPoint x: 89, startPoint y: 49, endPoint x: 146, endPoint y: 32, distance: 60.2
click at [91, 49] on div "Status No active tasks Change activity state to start receiving tasks. [PERSON_…" at bounding box center [58, 135] width 88 height 242
click at [147, 31] on div "outbound" at bounding box center [141, 32] width 48 height 5
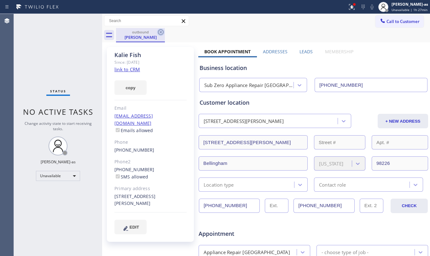
click at [158, 33] on icon at bounding box center [161, 32] width 6 height 6
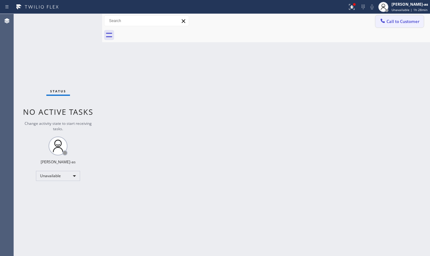
click at [401, 22] on span "Call to Customer" at bounding box center [402, 22] width 33 height 6
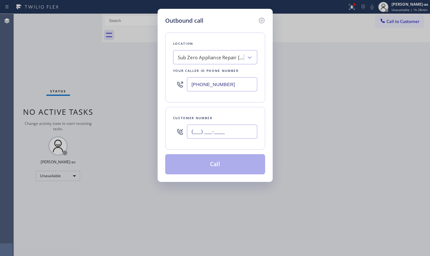
click at [220, 127] on input "(___) ___-____" at bounding box center [222, 131] width 70 height 14
paste input "773) 551-3226"
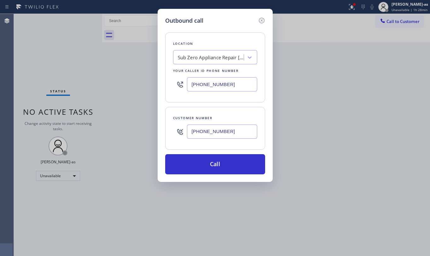
type input "[PHONE_NUMBER]"
click at [226, 89] on input "[PHONE_NUMBER]" at bounding box center [222, 84] width 70 height 14
paste input "833) 692-227"
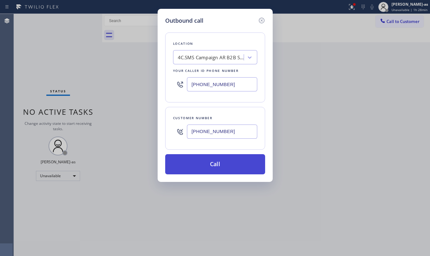
type input "[PHONE_NUMBER]"
click at [251, 166] on button "Call" at bounding box center [215, 164] width 100 height 20
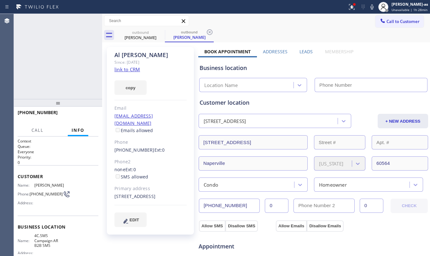
type input "[PHONE_NUMBER]"
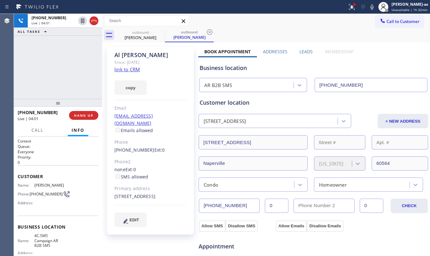
click at [56, 83] on div "[PHONE_NUMBER] Live | 04:01 ALL TASKS ALL TASKS ACTIVE TASKS TASKS IN WRAP UP" at bounding box center [58, 56] width 88 height 85
click at [56, 81] on div "[PHONE_NUMBER] Live | 04:02 ALL TASKS ALL TASKS ACTIVE TASKS TASKS IN WRAP UP" at bounding box center [58, 56] width 88 height 85
click at [56, 81] on div "[PHONE_NUMBER] Live | 04:03 ALL TASKS ALL TASKS ACTIVE TASKS TASKS IN WRAP UP" at bounding box center [58, 56] width 88 height 85
drag, startPoint x: 24, startPoint y: 91, endPoint x: 88, endPoint y: 94, distance: 64.0
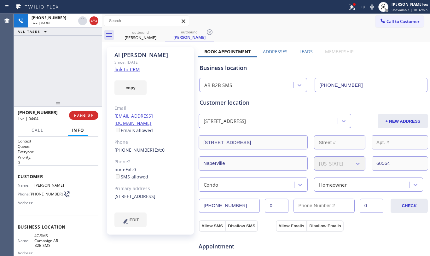
click at [25, 90] on div "[PHONE_NUMBER] Live | 04:04 ALL TASKS ALL TASKS ACTIVE TASKS TASKS IN WRAP UP" at bounding box center [58, 56] width 88 height 85
click at [48, 87] on div "[PHONE_NUMBER] Live | 04:04 ALL TASKS ALL TASKS ACTIVE TASKS TASKS IN WRAP UP" at bounding box center [58, 56] width 88 height 85
click at [80, 115] on span "HANG UP" at bounding box center [83, 115] width 19 height 4
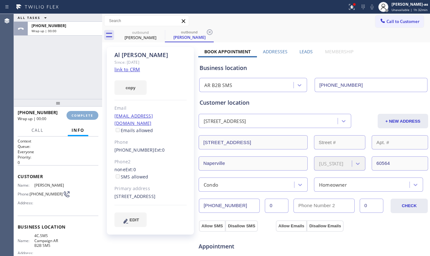
click at [80, 115] on span "COMPLETE" at bounding box center [83, 115] width 22 height 4
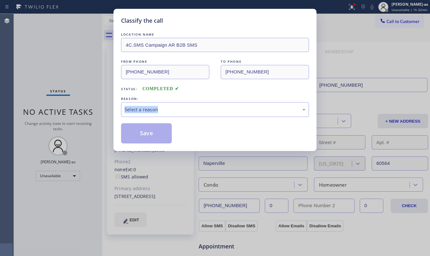
click at [80, 115] on div "Classify the call LOCATION NAME 4C.SMS Campaign AR B2B SMS FROM PHONE [PHONE_NU…" at bounding box center [215, 128] width 430 height 256
click at [201, 94] on div "LOCATION NAME 4C.SMS Campaign AR B2B SMS FROM PHONE [PHONE_NUMBER] TO PHONE [PH…" at bounding box center [215, 87] width 188 height 112
click at [210, 107] on div "Select a reason" at bounding box center [214, 109] width 181 height 7
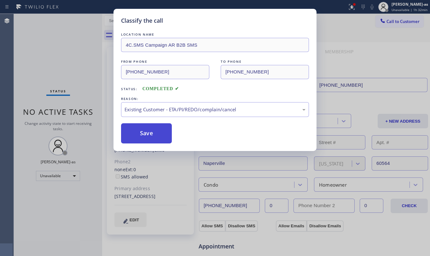
click at [138, 131] on button "Save" at bounding box center [146, 133] width 51 height 20
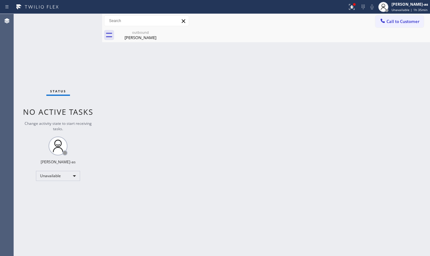
drag, startPoint x: 103, startPoint y: 97, endPoint x: 118, endPoint y: 81, distance: 22.3
click at [102, 97] on div at bounding box center [102, 135] width 0 height 242
click at [137, 35] on div "[PERSON_NAME]" at bounding box center [141, 38] width 48 height 6
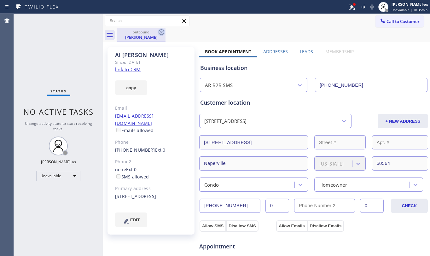
click at [162, 33] on icon at bounding box center [162, 32] width 8 height 8
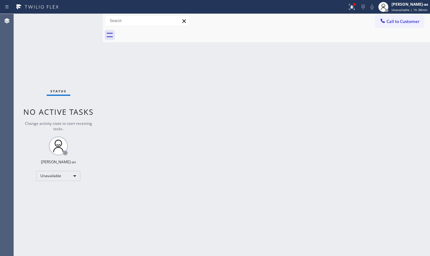
click at [159, 79] on div "Back to Dashboard Change Sender ID Customers Technicians Select a contact Outbo…" at bounding box center [266, 135] width 327 height 242
click at [203, 90] on div "Back to Dashboard Change Sender ID Customers Technicians Select a contact Outbo…" at bounding box center [266, 135] width 327 height 242
drag, startPoint x: 241, startPoint y: 78, endPoint x: 242, endPoint y: 48, distance: 30.6
click at [241, 76] on div "Back to Dashboard Change Sender ID Customers Technicians Select a contact Outbo…" at bounding box center [266, 135] width 327 height 242
click at [175, 129] on div "Back to Dashboard Change Sender ID Customers Technicians Select a contact Outbo…" at bounding box center [266, 135] width 327 height 242
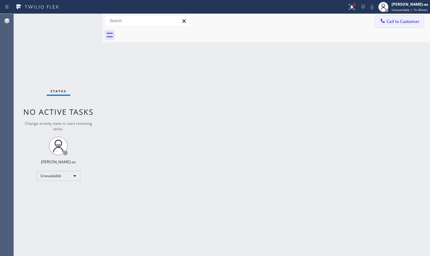
click at [388, 19] on span "Call to Customer" at bounding box center [402, 22] width 33 height 6
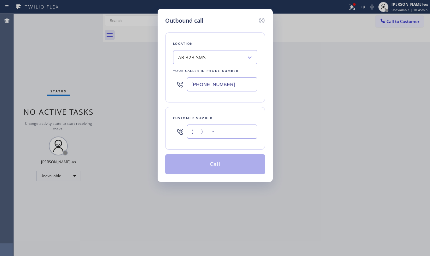
click at [219, 136] on input "(___) ___-____" at bounding box center [222, 131] width 70 height 14
paste input "732) 429-5020"
type input "[PHONE_NUMBER]"
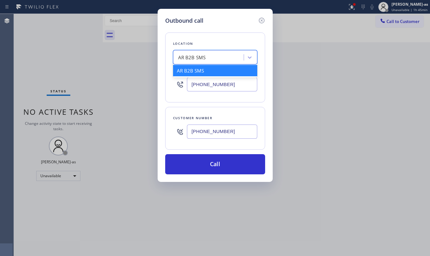
click at [215, 59] on div "AR B2B SMS" at bounding box center [209, 57] width 69 height 11
paste input "Electricians Service SW FWD"
type input "Electricians Service SW FWD"
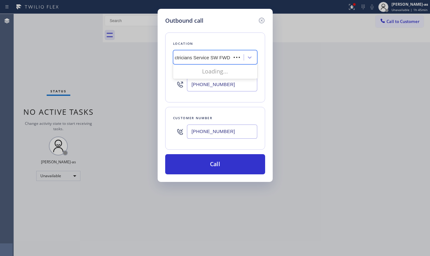
scroll to position [0, 1]
click at [207, 68] on div "Electricians Service SW FWD" at bounding box center [215, 70] width 84 height 11
type input "[PHONE_NUMBER]"
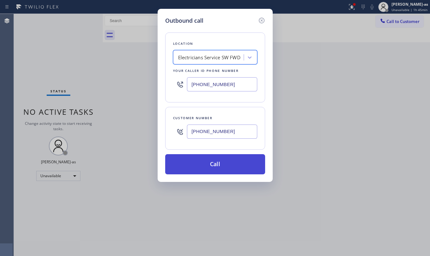
click at [218, 163] on button "Call" at bounding box center [215, 164] width 100 height 20
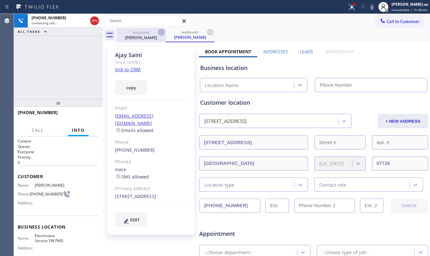
drag, startPoint x: 137, startPoint y: 34, endPoint x: 161, endPoint y: 34, distance: 24.6
click at [139, 35] on div "[PERSON_NAME]" at bounding box center [141, 38] width 48 height 6
click at [161, 33] on icon at bounding box center [162, 32] width 8 height 8
click at [74, 62] on div "[PHONE_NUMBER] Connecting call… ALL TASKS ALL TASKS ACTIVE TASKS TASKS IN WRAP …" at bounding box center [58, 56] width 89 height 85
type input "[PHONE_NUMBER]"
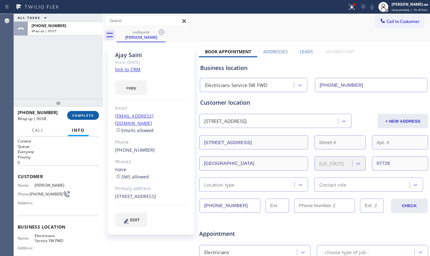
click at [84, 115] on span "COMPLETE" at bounding box center [83, 115] width 22 height 4
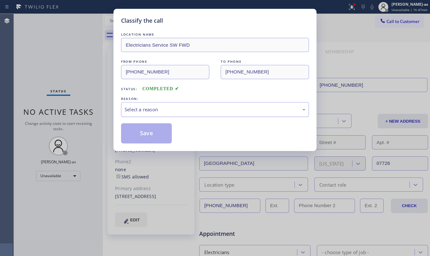
click at [172, 108] on div "Select a reason" at bounding box center [215, 109] width 188 height 15
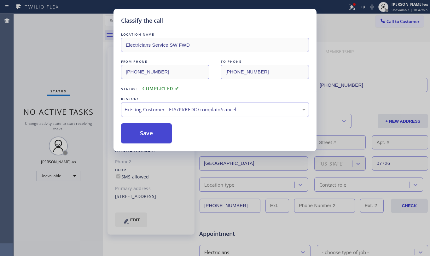
click at [142, 132] on button "Save" at bounding box center [146, 133] width 51 height 20
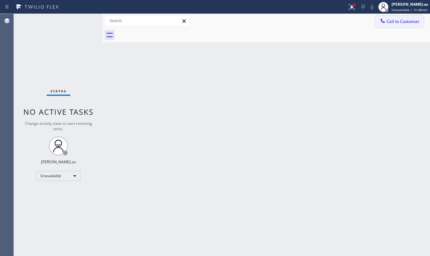
click at [405, 16] on button "Call to Customer" at bounding box center [399, 21] width 48 height 12
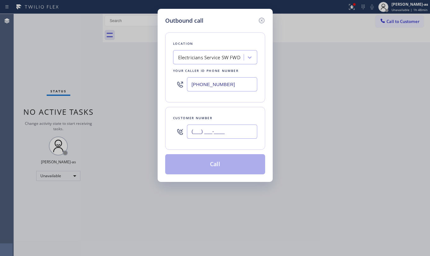
click at [241, 133] on input "(___) ___-____" at bounding box center [222, 131] width 70 height 14
paste input "510) 385-2204"
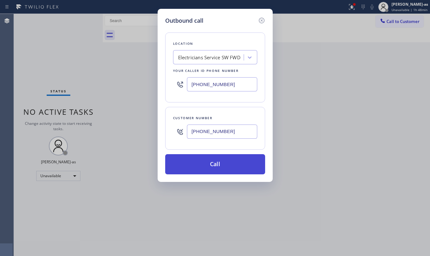
type input "[PHONE_NUMBER]"
click at [209, 170] on button "Call" at bounding box center [215, 164] width 100 height 20
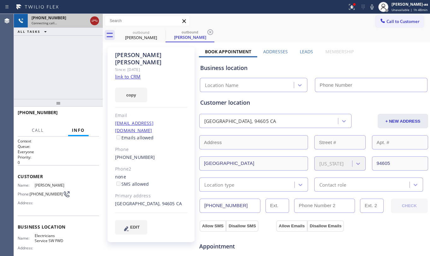
click at [97, 19] on icon at bounding box center [95, 21] width 8 height 8
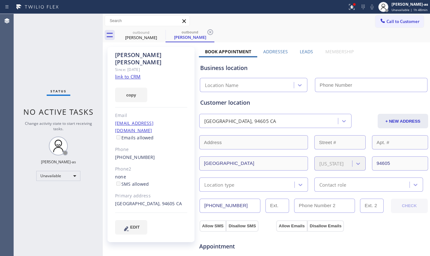
click at [136, 73] on link "link to CRM" at bounding box center [128, 76] width 26 height 6
type input "[PHONE_NUMBER]"
click at [54, 41] on div "Status No active tasks Change activity state to start receiving tasks. [PERSON_…" at bounding box center [58, 135] width 89 height 242
click at [386, 20] on span "Call to Customer" at bounding box center [402, 22] width 33 height 6
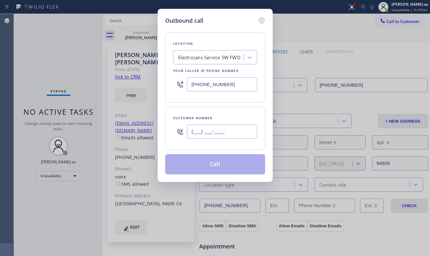
click at [223, 133] on input "(___) ___-____" at bounding box center [222, 131] width 70 height 14
paste input "510) 385-2204"
type input "[PHONE_NUMBER]"
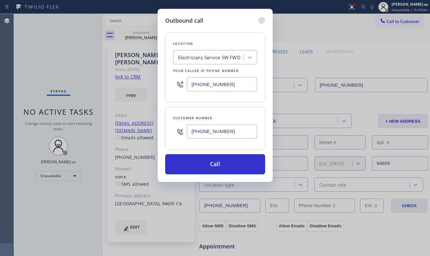
click at [232, 84] on input "[PHONE_NUMBER]" at bounding box center [222, 84] width 70 height 14
paste input "510) 737-7769"
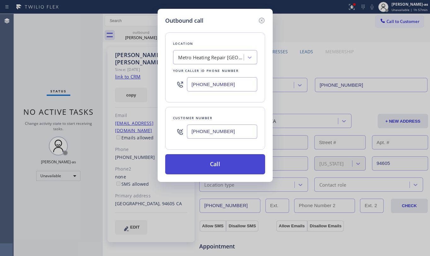
type input "[PHONE_NUMBER]"
click at [207, 161] on button "Call" at bounding box center [215, 164] width 100 height 20
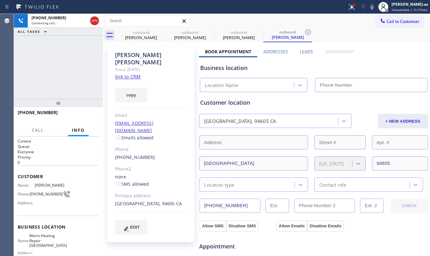
type input "[PHONE_NUMBER]"
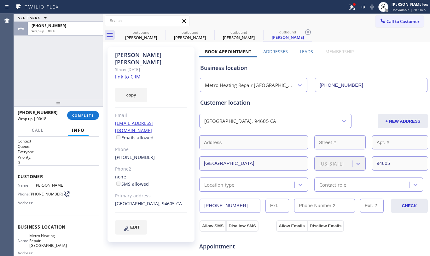
drag, startPoint x: 69, startPoint y: 82, endPoint x: 156, endPoint y: 155, distance: 113.1
click at [71, 82] on div "ALL TASKS ALL TASKS ACTIVE TASKS TASKS IN WRAP UP [PHONE_NUMBER] Wrap up | 00:18" at bounding box center [58, 56] width 89 height 85
click at [153, 154] on div "[PHONE_NUMBER]" at bounding box center [151, 157] width 72 height 7
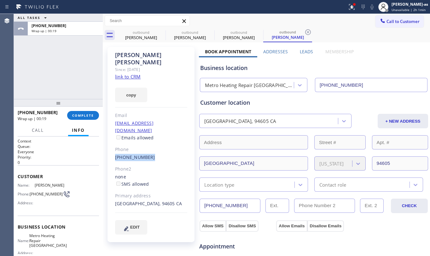
copy div "[PHONE_NUMBER]"
click at [72, 113] on button "COMPLETE" at bounding box center [83, 115] width 32 height 9
click at [64, 85] on div "ALL TASKS ALL TASKS ACTIVE TASKS TASKS IN WRAP UP [PHONE_NUMBER] Wrap up | 00:20" at bounding box center [58, 56] width 89 height 85
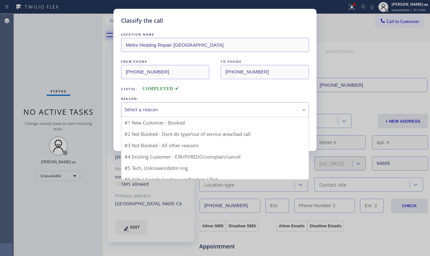
click at [145, 113] on div "Select a reason" at bounding box center [214, 109] width 181 height 7
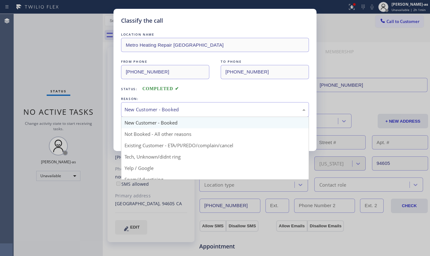
click at [139, 110] on div "New Customer - Booked" at bounding box center [214, 109] width 181 height 7
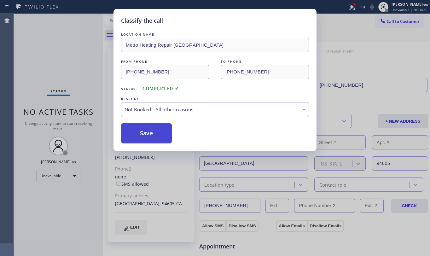
click at [148, 138] on button "Save" at bounding box center [146, 133] width 51 height 20
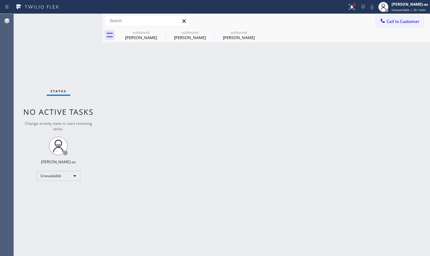
click at [386, 23] on div at bounding box center [383, 22] width 8 height 8
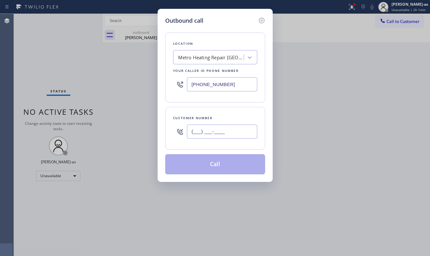
click at [216, 130] on input "(___) ___-____" at bounding box center [222, 131] width 70 height 14
paste input "510) 385-2204"
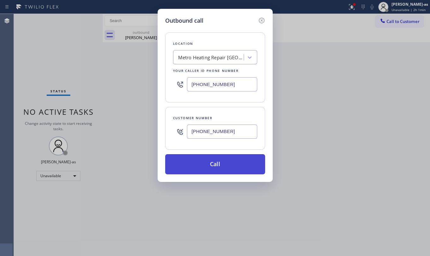
type input "[PHONE_NUMBER]"
click at [209, 170] on button "Call" at bounding box center [215, 164] width 100 height 20
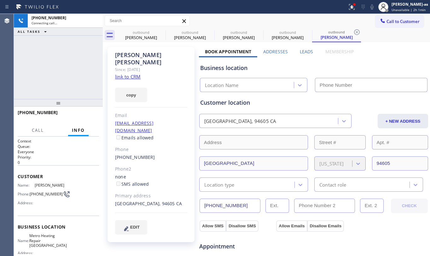
type input "[PHONE_NUMBER]"
click at [64, 52] on div "[PHONE_NUMBER] Connecting call… ALL TASKS ALL TASKS ACTIVE TASKS TASKS IN WRAP …" at bounding box center [58, 56] width 89 height 85
click at [154, 154] on div "[PHONE_NUMBER]" at bounding box center [151, 157] width 72 height 7
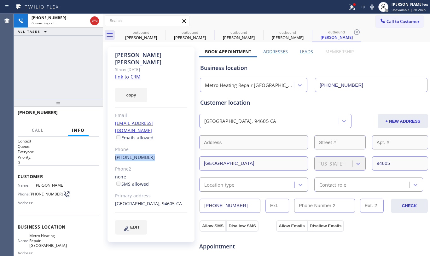
click at [154, 154] on div "[PHONE_NUMBER]" at bounding box center [151, 157] width 72 height 7
click at [59, 67] on div "[PHONE_NUMBER] Connecting call… ALL TASKS ALL TASKS ACTIVE TASKS TASKS IN WRAP …" at bounding box center [58, 56] width 89 height 85
drag, startPoint x: 61, startPoint y: 61, endPoint x: 71, endPoint y: 59, distance: 9.5
click at [62, 61] on div "[PHONE_NUMBER] Live | 00:00 ALL TASKS ALL TASKS ACTIVE TASKS TASKS IN WRAP UP" at bounding box center [58, 56] width 89 height 85
click at [79, 77] on div "[PHONE_NUMBER] Live | 00:00 ALL TASKS ALL TASKS ACTIVE TASKS TASKS IN WRAP UP" at bounding box center [58, 56] width 89 height 85
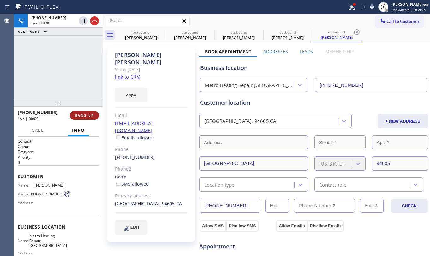
click at [89, 113] on button "HANG UP" at bounding box center [84, 115] width 29 height 9
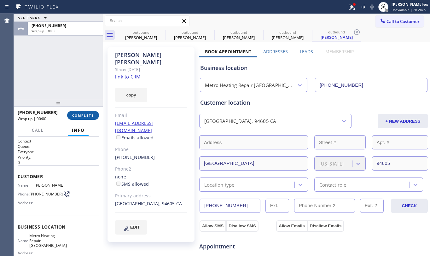
click at [89, 113] on button "COMPLETE" at bounding box center [83, 115] width 32 height 9
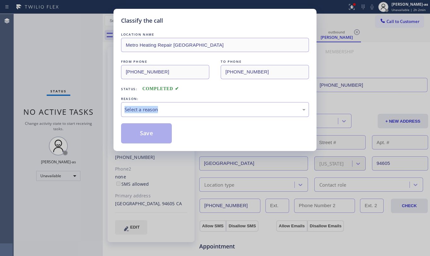
click at [89, 113] on div "Classify the call LOCATION NAME Metro Heating Repair [GEOGRAPHIC_DATA] FROM PHO…" at bounding box center [215, 128] width 430 height 256
click at [204, 97] on div "REASON:" at bounding box center [215, 98] width 188 height 7
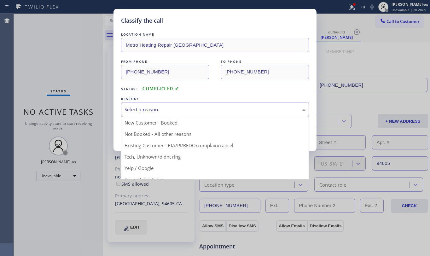
click at [200, 115] on div "Select a reason" at bounding box center [215, 109] width 188 height 15
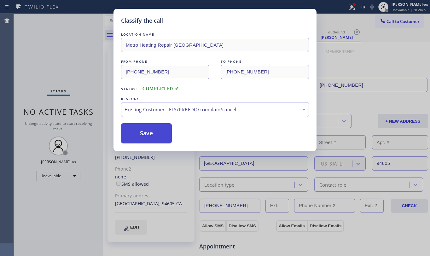
click at [146, 132] on button "Save" at bounding box center [146, 133] width 51 height 20
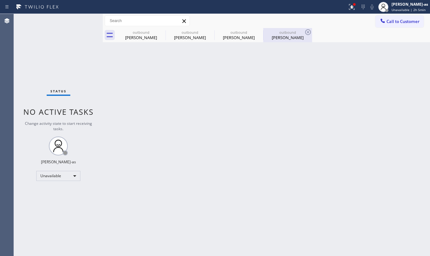
click at [278, 32] on div "outbound" at bounding box center [288, 32] width 48 height 5
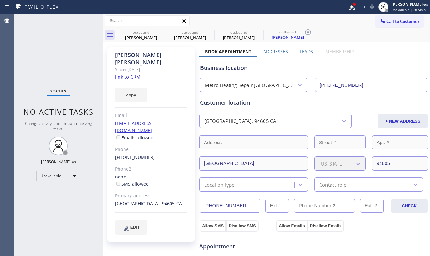
click at [168, 154] on div "[PHONE_NUMBER]" at bounding box center [151, 157] width 72 height 7
copy div "[PHONE_NUMBER]"
click at [386, 23] on span "Call to Customer" at bounding box center [402, 22] width 33 height 6
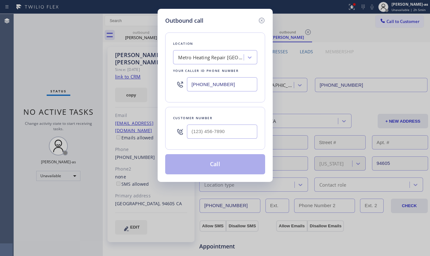
click at [203, 147] on div "Customer number" at bounding box center [215, 128] width 100 height 43
click at [210, 137] on input "(___) ___-____" at bounding box center [222, 131] width 70 height 14
paste input "510) 385-2204"
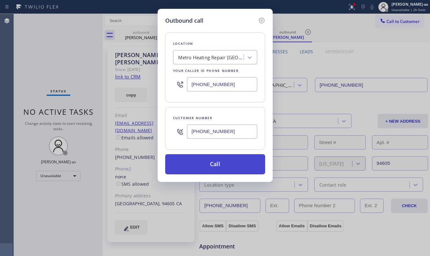
type input "[PHONE_NUMBER]"
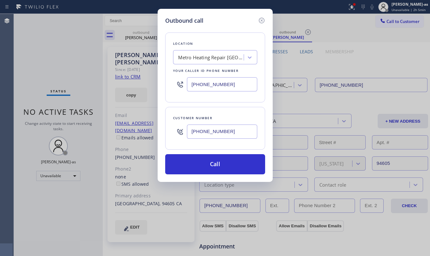
drag, startPoint x: 218, startPoint y: 163, endPoint x: 248, endPoint y: 240, distance: 81.7
click at [218, 164] on button "Call" at bounding box center [215, 164] width 100 height 20
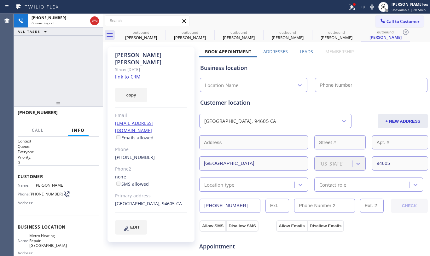
type input "[PHONE_NUMBER]"
click at [46, 71] on div "[PHONE_NUMBER] Connecting call… ALL TASKS ALL TASKS ACTIVE TASKS TASKS IN WRAP …" at bounding box center [58, 56] width 89 height 85
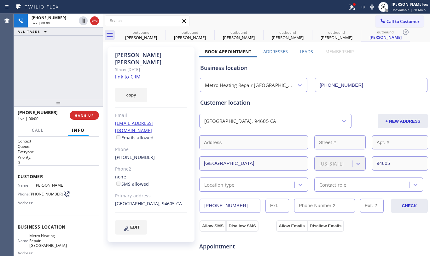
drag, startPoint x: 45, startPoint y: 37, endPoint x: 67, endPoint y: 62, distance: 33.9
click at [47, 41] on div "[PHONE_NUMBER] Live | 00:00 ALL TASKS ALL TASKS ACTIVE TASKS TASKS IN WRAP UP" at bounding box center [58, 56] width 89 height 85
drag, startPoint x: 93, startPoint y: 24, endPoint x: 72, endPoint y: 100, distance: 78.6
click at [93, 24] on icon at bounding box center [95, 21] width 8 height 8
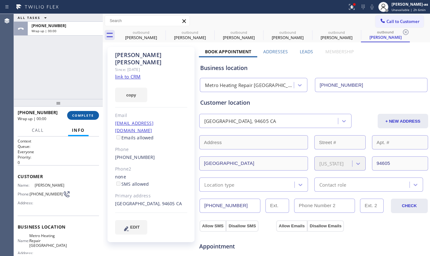
click at [83, 115] on span "COMPLETE" at bounding box center [83, 115] width 22 height 4
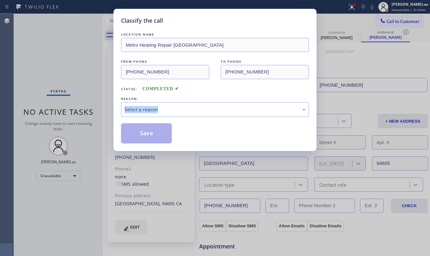
click at [83, 115] on div "Classify the call LOCATION NAME Metro Heating Repair [GEOGRAPHIC_DATA] FROM PHO…" at bounding box center [215, 128] width 430 height 256
drag, startPoint x: 179, startPoint y: 84, endPoint x: 198, endPoint y: 87, distance: 19.2
click at [181, 84] on div "Status: COMPLETED" at bounding box center [215, 87] width 188 height 10
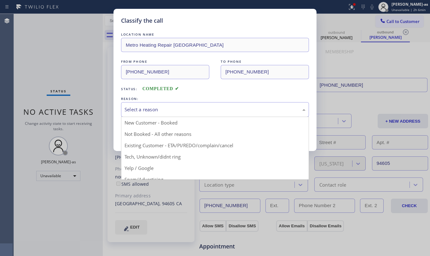
click at [214, 109] on div "Select a reason" at bounding box center [214, 109] width 181 height 7
drag, startPoint x: 200, startPoint y: 145, endPoint x: 174, endPoint y: 139, distance: 26.7
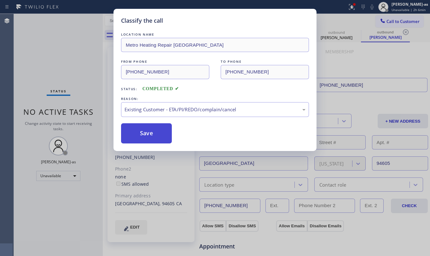
click at [158, 134] on button "Save" at bounding box center [146, 133] width 51 height 20
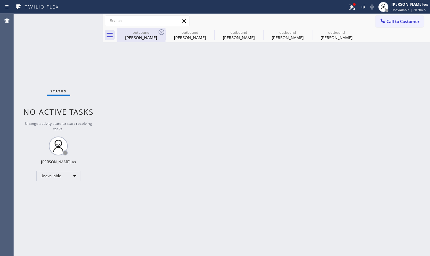
click at [150, 38] on div "[PERSON_NAME]" at bounding box center [141, 38] width 48 height 6
type input "[PHONE_NUMBER]"
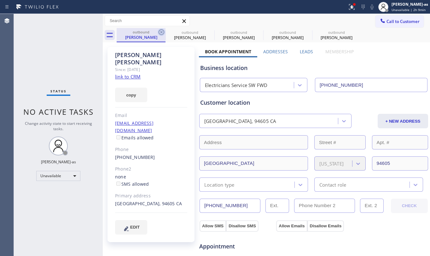
click at [162, 33] on icon at bounding box center [162, 32] width 8 height 8
click at [0, 0] on icon at bounding box center [0, 0] width 0 height 0
type input "[PHONE_NUMBER]"
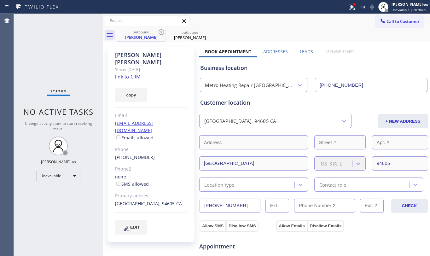
click at [57, 61] on div "Status No active tasks Change activity state to start receiving tasks. [PERSON_…" at bounding box center [58, 135] width 89 height 242
click at [147, 128] on div "[PERSON_NAME] Since: [DATE] link to CRM copy Email [EMAIL_ADDRESS][DOMAIN_NAME]…" at bounding box center [150, 144] width 87 height 195
click at [146, 35] on div "[PERSON_NAME]" at bounding box center [141, 37] width 48 height 6
click at [159, 31] on icon at bounding box center [162, 32] width 8 height 8
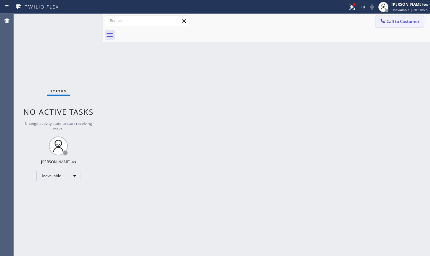
click at [386, 25] on div at bounding box center [383, 22] width 8 height 8
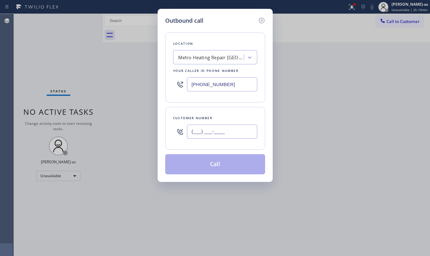
click at [231, 126] on input "(___) ___-____" at bounding box center [222, 131] width 70 height 14
paste input "310) 438-8485"
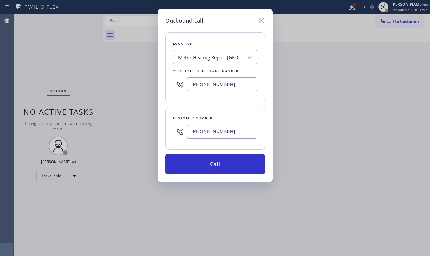
type input "[PHONE_NUMBER]"
click at [231, 82] on input "[PHONE_NUMBER]" at bounding box center [222, 84] width 70 height 14
paste input "310) 746-5320"
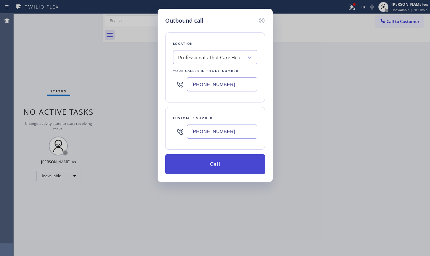
type input "[PHONE_NUMBER]"
click at [240, 166] on button "Call" at bounding box center [215, 164] width 100 height 20
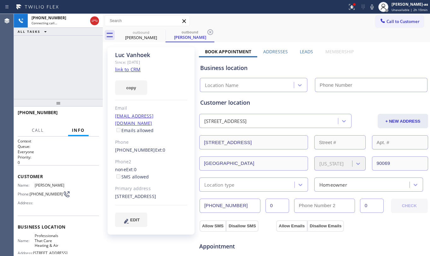
type input "[PHONE_NUMBER]"
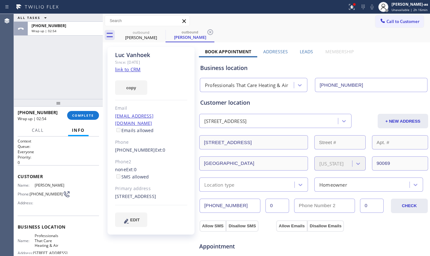
click at [137, 130] on div "[PERSON_NAME] Since: [DATE] link to CRM copy Email [EMAIL_ADDRESS][DOMAIN_NAME]…" at bounding box center [150, 141] width 87 height 188
click at [81, 114] on span "COMPLETE" at bounding box center [83, 115] width 22 height 4
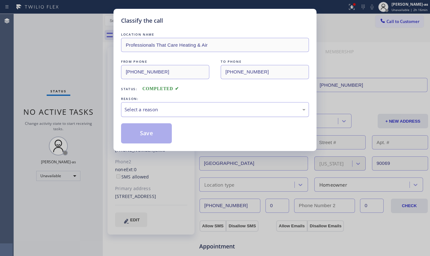
drag, startPoint x: 132, startPoint y: 106, endPoint x: 148, endPoint y: 111, distance: 16.8
click at [133, 106] on div "Select a reason" at bounding box center [214, 109] width 181 height 7
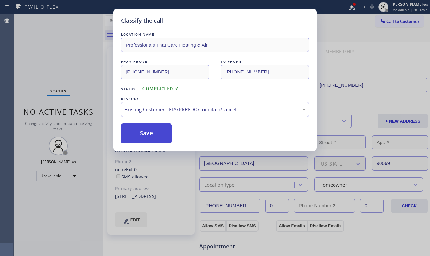
click at [141, 131] on button "Save" at bounding box center [146, 133] width 51 height 20
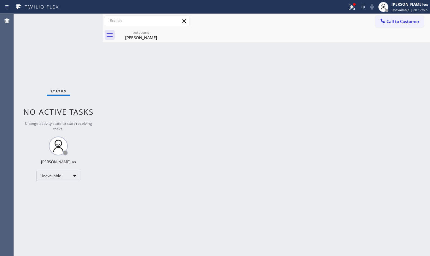
click at [81, 40] on div "Status No active tasks Change activity state to start receiving tasks. [PERSON_…" at bounding box center [58, 135] width 89 height 242
click at [81, 47] on div "Status No active tasks Change activity state to start receiving tasks. [PERSON_…" at bounding box center [58, 135] width 89 height 242
click at [125, 94] on div "Back to Dashboard Change Sender ID Customers Technicians Select a contact Outbo…" at bounding box center [266, 135] width 327 height 242
click at [162, 164] on div "Back to Dashboard Change Sender ID Customers Technicians Select a contact Outbo…" at bounding box center [266, 135] width 327 height 242
click at [144, 40] on div "[PERSON_NAME]" at bounding box center [141, 38] width 48 height 6
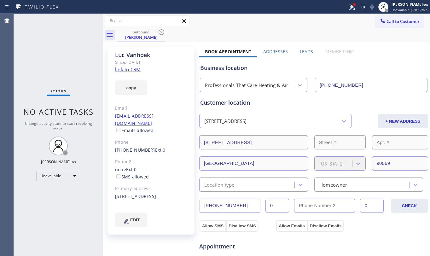
drag, startPoint x: 161, startPoint y: 34, endPoint x: 163, endPoint y: 67, distance: 33.2
click at [161, 34] on icon at bounding box center [162, 32] width 8 height 8
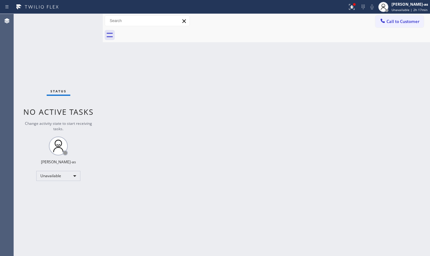
drag, startPoint x: 204, startPoint y: 137, endPoint x: 214, endPoint y: 134, distance: 10.0
click at [211, 135] on div "Back to Dashboard Change Sender ID Customers Technicians Select a contact Outbo…" at bounding box center [266, 135] width 327 height 242
click at [168, 105] on div "Back to Dashboard Change Sender ID Customers Technicians Select a contact Outbo…" at bounding box center [266, 135] width 327 height 242
drag, startPoint x: 52, startPoint y: 56, endPoint x: 49, endPoint y: 60, distance: 4.9
click at [52, 57] on div "Status No active tasks Change activity state to start receiving tasks. [PERSON_…" at bounding box center [58, 135] width 89 height 242
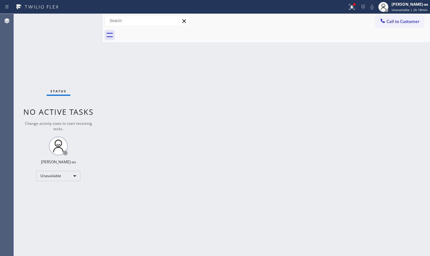
click at [164, 105] on div "Back to Dashboard Change Sender ID Customers Technicians Select a contact Outbo…" at bounding box center [266, 135] width 327 height 242
click at [48, 176] on div "Unavailable" at bounding box center [58, 176] width 44 height 10
click at [49, 206] on li "Break" at bounding box center [58, 209] width 43 height 8
click at [228, 178] on div "Back to Dashboard Change Sender ID Customers Technicians Select a contact Outbo…" at bounding box center [266, 135] width 327 height 242
drag, startPoint x: 197, startPoint y: 125, endPoint x: 201, endPoint y: 125, distance: 3.5
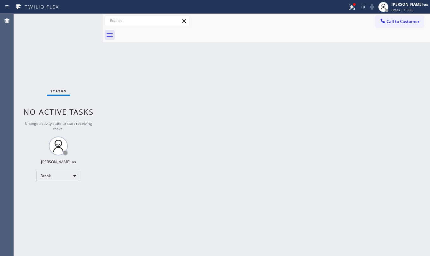
click at [198, 125] on div "Back to Dashboard Change Sender ID Customers Technicians Select a contact Outbo…" at bounding box center [266, 135] width 327 height 242
click at [47, 176] on div "Break" at bounding box center [58, 176] width 44 height 10
click at [61, 202] on li "Unavailable" at bounding box center [58, 201] width 43 height 8
click at [74, 53] on div "Status No active tasks Change activity state to start receiving tasks. [PERSON_…" at bounding box center [58, 135] width 89 height 242
click at [397, 22] on span "Call to Customer" at bounding box center [402, 22] width 33 height 6
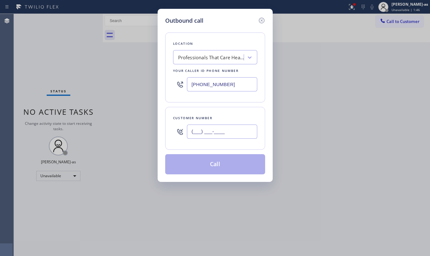
click at [230, 130] on input "(___) ___-____" at bounding box center [222, 131] width 70 height 14
paste input "562) 879-6666"
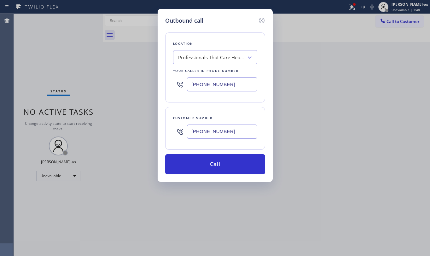
type input "[PHONE_NUMBER]"
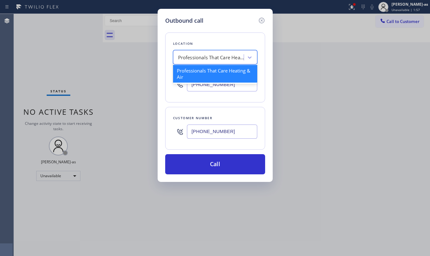
click at [209, 53] on div "Professionals That Care Heating & Air" at bounding box center [209, 57] width 69 height 11
paste input "Electric Wire Services Cypress"
type input "Electric Wire Services Cypress"
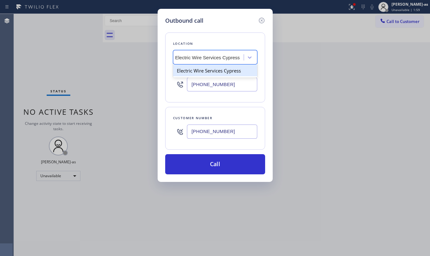
click at [199, 69] on div "Electric Wire Services Cypress" at bounding box center [215, 70] width 84 height 11
type input "[PHONE_NUMBER]"
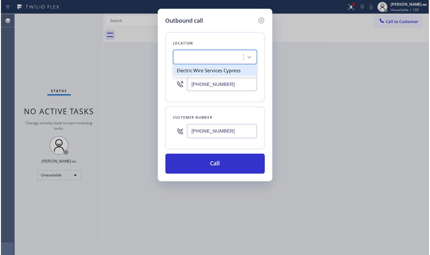
scroll to position [0, 0]
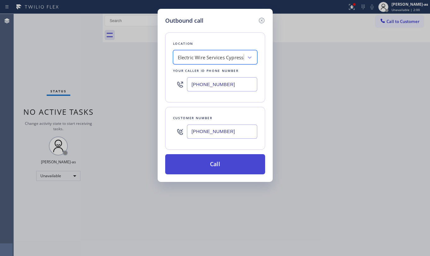
click at [232, 165] on button "Call" at bounding box center [215, 164] width 100 height 20
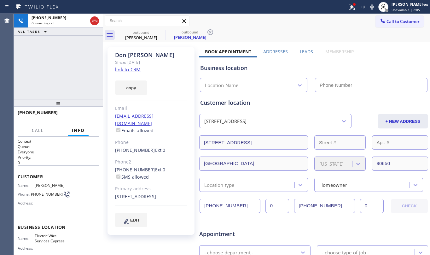
type input "[PHONE_NUMBER]"
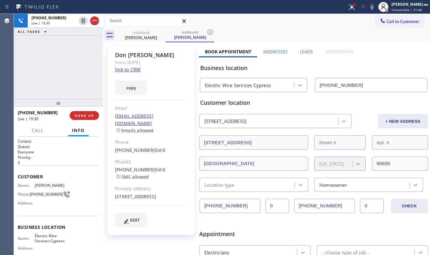
click at [71, 61] on div "[PHONE_NUMBER] Live | 19:30 ALL TASKS ALL TASKS ACTIVE TASKS TASKS IN WRAP UP" at bounding box center [58, 56] width 89 height 85
click at [80, 75] on div "[PHONE_NUMBER] Live | 19:32 ALL TASKS ALL TASKS ACTIVE TASKS TASKS IN WRAP UP" at bounding box center [58, 56] width 89 height 85
drag, startPoint x: 83, startPoint y: 94, endPoint x: 84, endPoint y: 90, distance: 4.0
click at [84, 91] on div "[PHONE_NUMBER] Live | 19:58 ALL TASKS ALL TASKS ACTIVE TASKS TASKS IN WRAP UP" at bounding box center [58, 56] width 89 height 85
click at [85, 114] on span "HANG UP" at bounding box center [84, 115] width 19 height 4
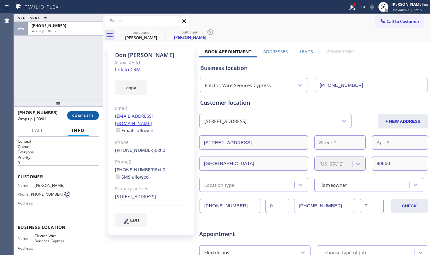
click at [87, 111] on button "COMPLETE" at bounding box center [83, 115] width 32 height 9
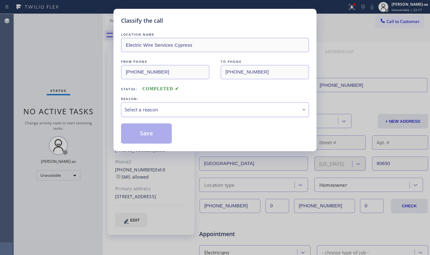
click at [140, 105] on div "Select a reason" at bounding box center [215, 109] width 188 height 15
click at [154, 127] on button "Save" at bounding box center [146, 133] width 51 height 20
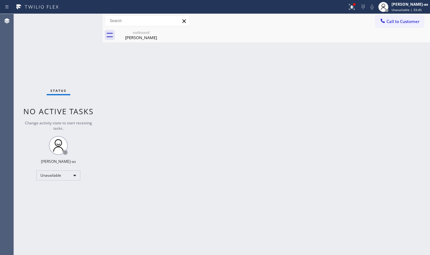
drag, startPoint x: 157, startPoint y: 117, endPoint x: 144, endPoint y: 66, distance: 52.2
click at [159, 113] on div "Back to Dashboard Change Sender ID Customers Technicians Select a contact Outbo…" at bounding box center [266, 134] width 327 height 241
click at [133, 35] on div "[PERSON_NAME]" at bounding box center [141, 38] width 48 height 6
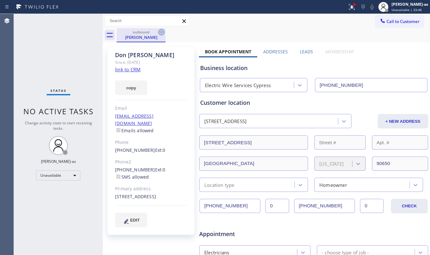
click at [162, 32] on icon at bounding box center [162, 32] width 6 height 6
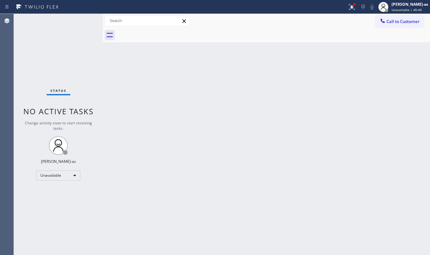
click at [155, 103] on div "Back to Dashboard Change Sender ID Customers Technicians Select a contact Outbo…" at bounding box center [266, 134] width 327 height 241
click at [165, 150] on div "Back to Dashboard Change Sender ID Customers Technicians Select a contact Outbo…" at bounding box center [266, 134] width 327 height 241
click at [391, 24] on span "Call to Customer" at bounding box center [402, 22] width 33 height 6
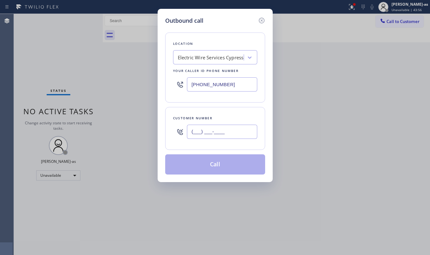
click at [227, 133] on input "(___) ___-____" at bounding box center [222, 131] width 70 height 14
paste input "702) 335-9633"
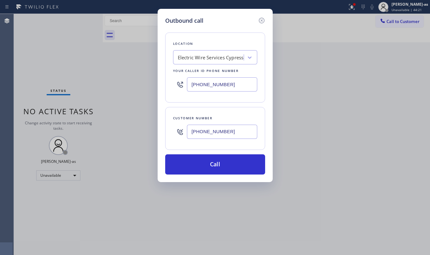
click at [237, 133] on input "[PHONE_NUMBER]" at bounding box center [222, 131] width 70 height 14
paste input "text"
type input "[PHONE_NUMBER]"
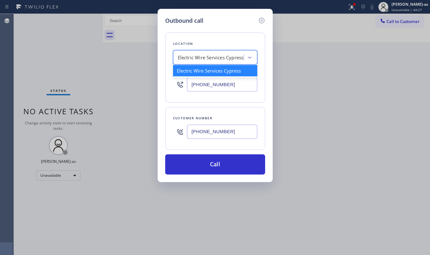
click at [211, 61] on div "Electric Wire Services Cypress" at bounding box center [211, 57] width 66 height 7
paste input "Malibu Appliance Repair"
type input "Malibu Appliance Repair"
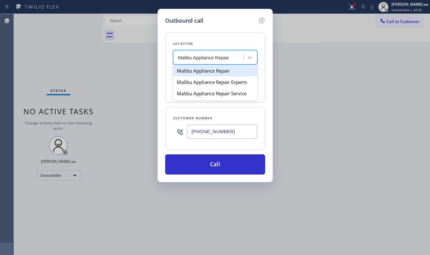
click at [190, 71] on div "Malibu Appliance Repair" at bounding box center [215, 70] width 84 height 11
type input "[PHONE_NUMBER]"
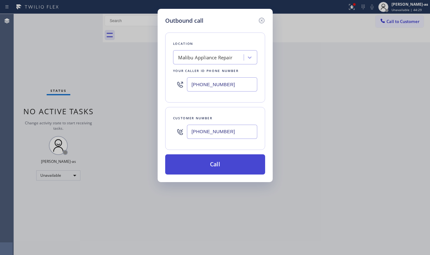
click at [218, 170] on button "Call" at bounding box center [215, 164] width 100 height 20
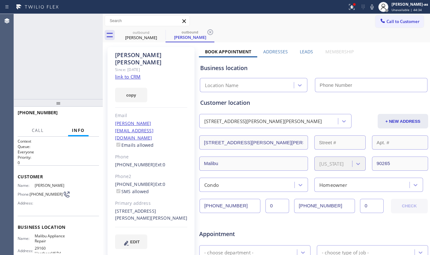
type input "[PHONE_NUMBER]"
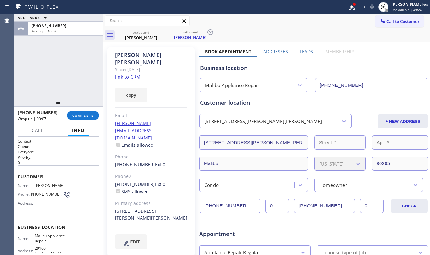
click at [46, 64] on div "ALL TASKS ALL TASKS ACTIVE TASKS TASKS IN WRAP UP [PHONE_NUMBER] Wrap up | 00:07" at bounding box center [58, 56] width 89 height 85
click at [85, 117] on span "COMPLETE" at bounding box center [83, 115] width 22 height 4
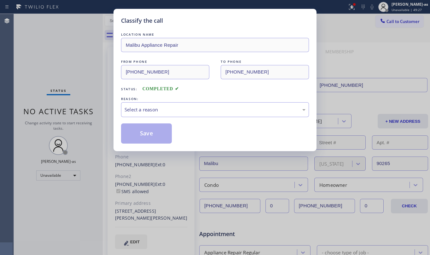
click at [84, 113] on div "Classify the call LOCATION NAME Malibu Appliance Repair FROM PHONE [PHONE_NUMBE…" at bounding box center [215, 127] width 430 height 255
click at [134, 111] on div "Select a reason" at bounding box center [214, 109] width 181 height 7
click at [150, 110] on div "New Customer - Booked" at bounding box center [214, 109] width 181 height 7
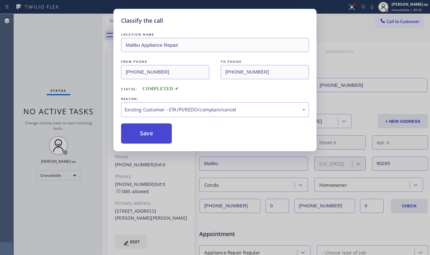
click at [160, 133] on button "Save" at bounding box center [146, 133] width 51 height 20
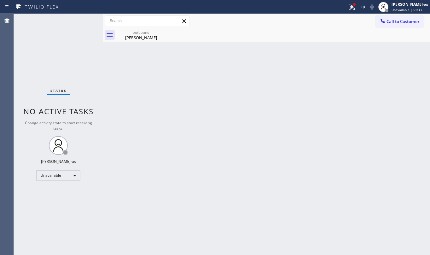
drag, startPoint x: 153, startPoint y: 105, endPoint x: 159, endPoint y: 104, distance: 6.4
click at [159, 104] on div "Back to Dashboard Change Sender ID Customers Technicians Select a contact Outbo…" at bounding box center [266, 134] width 327 height 241
click at [160, 32] on icon at bounding box center [162, 32] width 8 height 8
drag, startPoint x: 47, startPoint y: 46, endPoint x: 53, endPoint y: 64, distance: 19.6
click at [47, 46] on div "Status No active tasks Change activity state to start receiving tasks. [PERSON_…" at bounding box center [58, 134] width 89 height 241
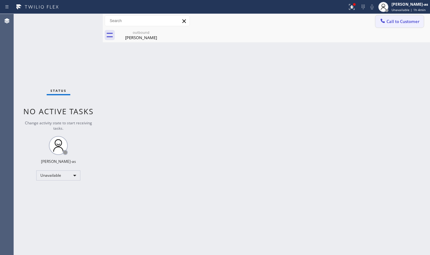
click at [396, 19] on span "Call to Customer" at bounding box center [402, 22] width 33 height 6
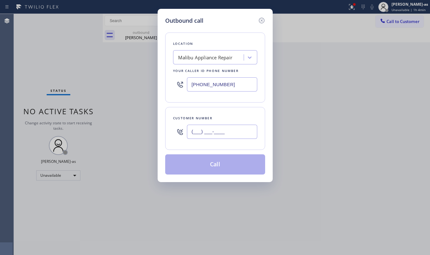
click at [231, 125] on input "(___) ___-____" at bounding box center [222, 131] width 70 height 14
paste input "206) 423-8808"
type input "[PHONE_NUMBER]"
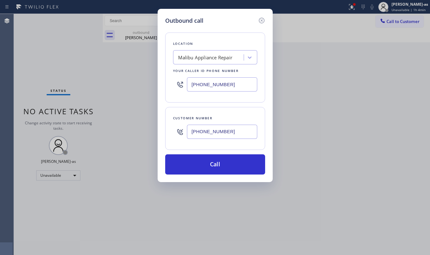
click at [211, 56] on div "Malibu Appliance Repair" at bounding box center [205, 57] width 55 height 7
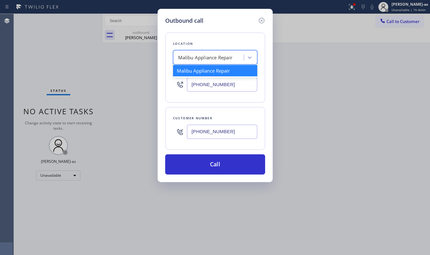
paste input "[PHONE_NUMBER]"
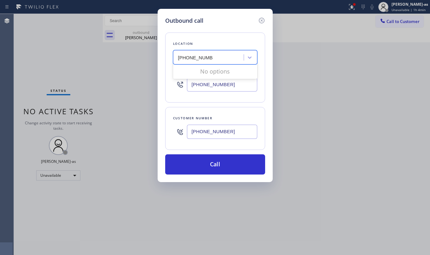
type input "[PHONE_NUMBER]"
click at [227, 86] on input "[PHONE_NUMBER]" at bounding box center [222, 84] width 70 height 14
paste input "206) 531-7672"
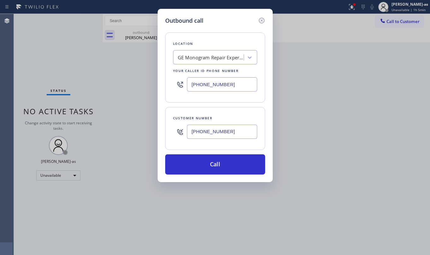
type input "[PHONE_NUMBER]"
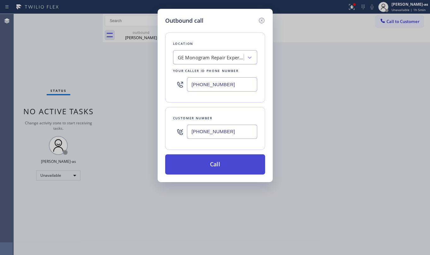
click at [214, 167] on button "Call" at bounding box center [215, 164] width 100 height 20
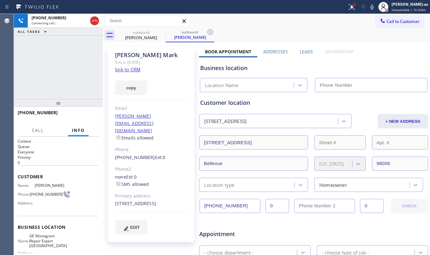
type input "[PHONE_NUMBER]"
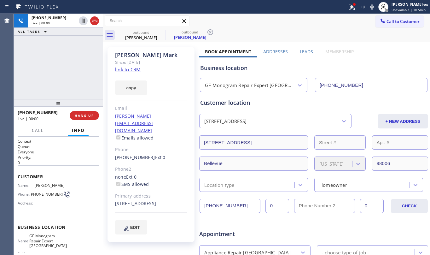
click at [53, 81] on div "[PHONE_NUMBER] Live | 00:00 ALL TASKS ALL TASKS ACTIVE TASKS TASKS IN WRAP UP" at bounding box center [58, 56] width 89 height 85
click at [65, 72] on div "[PHONE_NUMBER] Live | 00:02 ALL TASKS ALL TASKS ACTIVE TASKS TASKS IN WRAP UP" at bounding box center [58, 56] width 89 height 85
drag, startPoint x: 65, startPoint y: 35, endPoint x: 101, endPoint y: 29, distance: 37.0
click at [71, 36] on div "[PHONE_NUMBER] Live | 00:06 ALL TASKS ALL TASKS ACTIVE TASKS TASKS IN WRAP UP" at bounding box center [58, 56] width 89 height 85
click at [95, 21] on icon at bounding box center [95, 21] width 8 height 8
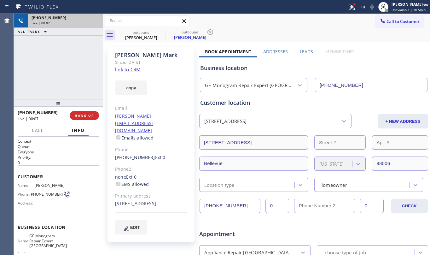
drag, startPoint x: 64, startPoint y: 88, endPoint x: 76, endPoint y: 134, distance: 48.2
click at [64, 88] on div "[PHONE_NUMBER] Live | 00:07 ALL TASKS ALL TASKS ACTIVE TASKS TASKS IN WRAP UP" at bounding box center [58, 56] width 89 height 85
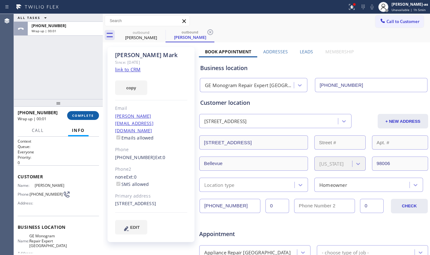
drag, startPoint x: 81, startPoint y: 108, endPoint x: 82, endPoint y: 111, distance: 3.7
click at [81, 107] on div at bounding box center [58, 103] width 89 height 8
click at [84, 113] on button "COMPLETE" at bounding box center [83, 116] width 32 height 9
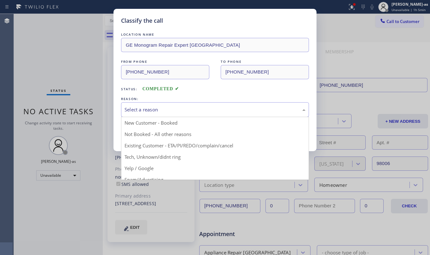
click at [163, 115] on div "Select a reason" at bounding box center [215, 109] width 188 height 15
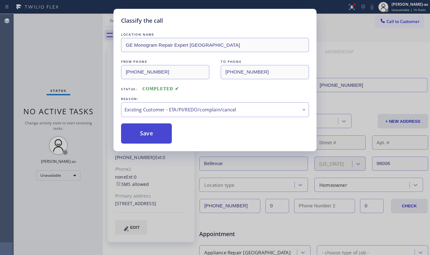
click at [142, 132] on button "Save" at bounding box center [146, 133] width 51 height 20
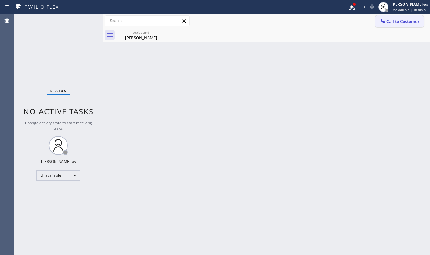
click at [393, 19] on span "Call to Customer" at bounding box center [402, 22] width 33 height 6
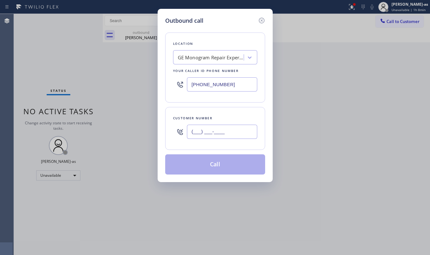
click at [237, 132] on input "(___) ___-____" at bounding box center [222, 131] width 70 height 14
paste input "415) 316-3606"
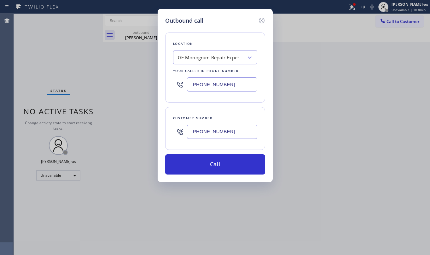
type input "[PHONE_NUMBER]"
click at [221, 55] on div "GE Monogram Repair Expert [GEOGRAPHIC_DATA]" at bounding box center [211, 57] width 66 height 7
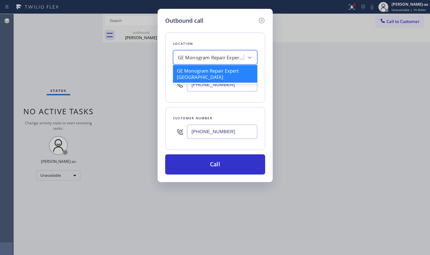
paste input "Thermador Appliance Repair Zone [GEOGRAPHIC_DATA]"
type input "Thermador Appliance Repair Zone [GEOGRAPHIC_DATA]"
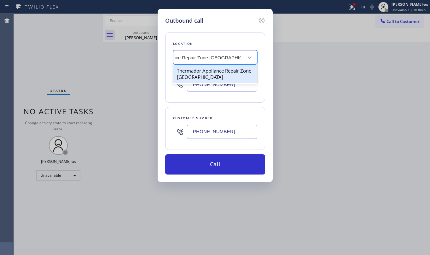
click at [195, 72] on div "Thermador Appliance Repair Zone [GEOGRAPHIC_DATA]" at bounding box center [215, 74] width 84 height 18
type input "[PHONE_NUMBER]"
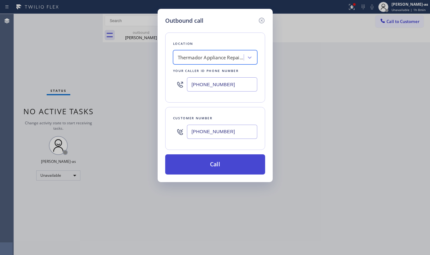
click at [228, 165] on button "Call" at bounding box center [215, 164] width 100 height 20
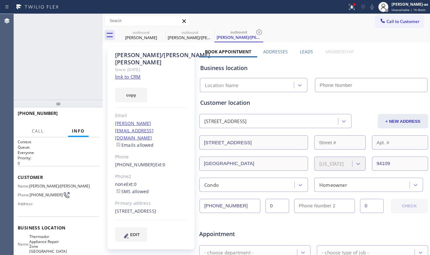
type input "[PHONE_NUMBER]"
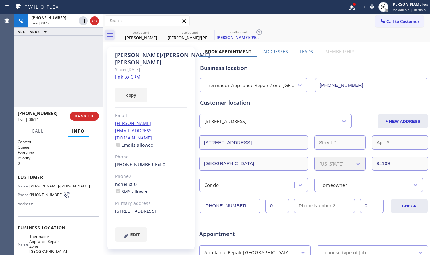
drag, startPoint x: 75, startPoint y: 85, endPoint x: 106, endPoint y: 37, distance: 57.6
click at [76, 84] on div "[PHONE_NUMBER] Live | 00:14 ALL TASKS ALL TASKS ACTIVE TASKS TASKS IN WRAP UP" at bounding box center [58, 57] width 89 height 86
click at [96, 21] on icon at bounding box center [95, 21] width 8 height 8
click at [79, 76] on div "[PHONE_NUMBER] Live | 00:15 ALL TASKS ALL TASKS ACTIVE TASKS TASKS IN WRAP UP" at bounding box center [58, 57] width 89 height 86
click at [80, 115] on span "COMPLETE" at bounding box center [83, 116] width 22 height 4
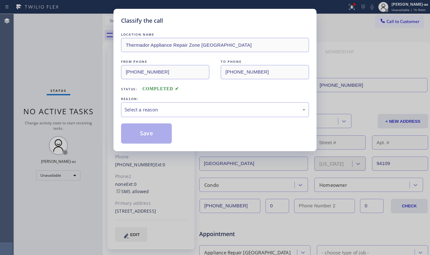
click at [80, 114] on div "Classify the call LOCATION NAME Thermador Appliance Repair Zone [GEOGRAPHIC_DAT…" at bounding box center [215, 127] width 430 height 255
drag, startPoint x: 184, startPoint y: 101, endPoint x: 192, endPoint y: 111, distance: 13.2
click at [184, 101] on div "REASON:" at bounding box center [215, 98] width 188 height 7
drag, startPoint x: 218, startPoint y: 110, endPoint x: 226, endPoint y: 115, distance: 9.5
click at [218, 110] on div "Select a reason" at bounding box center [214, 109] width 181 height 7
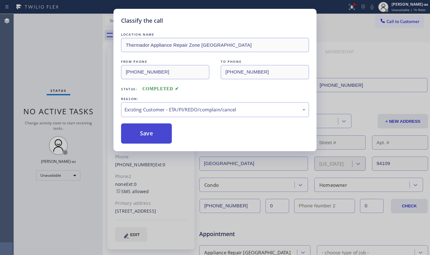
drag, startPoint x: 149, startPoint y: 131, endPoint x: 226, endPoint y: 123, distance: 77.0
click at [150, 131] on button "Save" at bounding box center [146, 133] width 51 height 20
click at [391, 23] on div "Classify the call LOCATION NAME Thermador Appliance Repair Zone [GEOGRAPHIC_DAT…" at bounding box center [215, 127] width 430 height 255
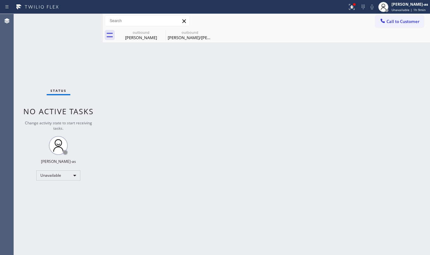
click at [391, 22] on span "Call to Customer" at bounding box center [402, 22] width 33 height 6
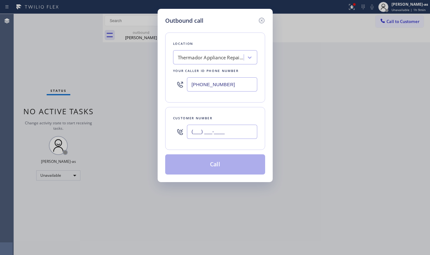
click at [221, 135] on input "(___) ___-____" at bounding box center [222, 131] width 70 height 14
paste input "415) 771-3358"
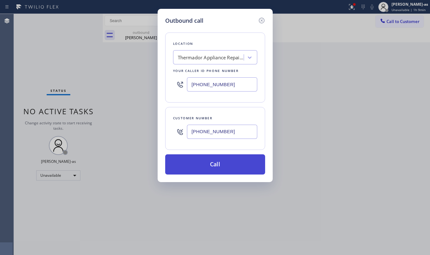
type input "[PHONE_NUMBER]"
click at [223, 168] on button "Call" at bounding box center [215, 164] width 100 height 20
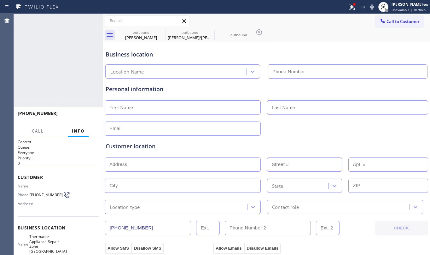
type input "[PHONE_NUMBER]"
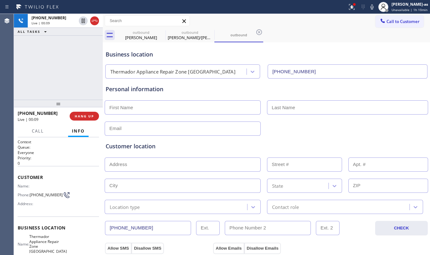
click at [103, 22] on div at bounding box center [103, 134] width 0 height 241
click at [93, 19] on icon at bounding box center [95, 21] width 8 height 8
drag, startPoint x: 64, startPoint y: 93, endPoint x: 67, endPoint y: 126, distance: 33.0
click at [64, 95] on div "[PHONE_NUMBER] Live | 00:10 ALL TASKS ALL TASKS ACTIVE TASKS TASKS IN WRAP UP" at bounding box center [58, 57] width 89 height 86
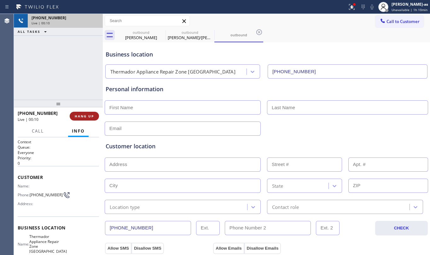
click at [75, 117] on span "HANG UP" at bounding box center [84, 116] width 19 height 4
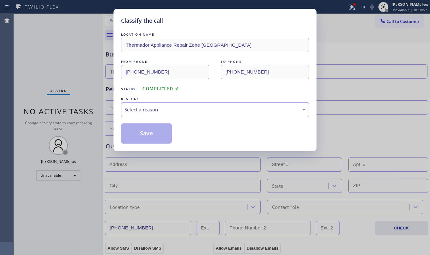
click at [108, 113] on div "Classify the call LOCATION NAME Thermador Appliance Repair Zone [GEOGRAPHIC_DAT…" at bounding box center [215, 127] width 430 height 255
click at [165, 113] on div "Select a reason" at bounding box center [214, 109] width 181 height 7
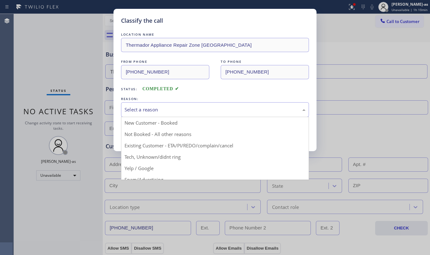
drag, startPoint x: 184, startPoint y: 146, endPoint x: 173, endPoint y: 140, distance: 13.3
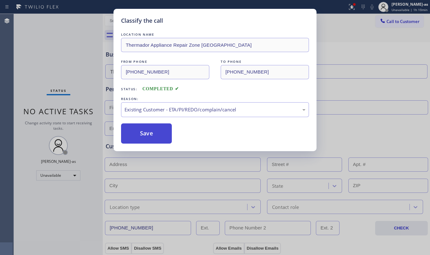
click at [151, 135] on button "Save" at bounding box center [146, 133] width 51 height 20
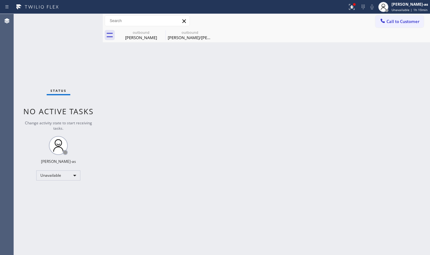
drag, startPoint x: 176, startPoint y: 117, endPoint x: 165, endPoint y: 76, distance: 42.6
click at [175, 113] on div "Back to Dashboard Change Sender ID Customers Technicians Select a contact Outbo…" at bounding box center [266, 134] width 327 height 241
click at [138, 37] on div "[PERSON_NAME]" at bounding box center [141, 38] width 48 height 6
type input "[PHONE_NUMBER]"
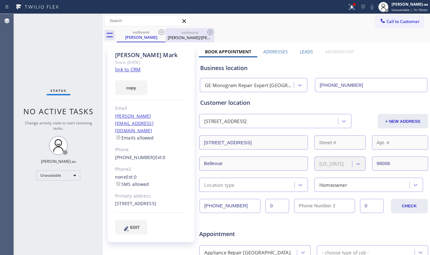
click at [167, 33] on div "outbound" at bounding box center [190, 32] width 48 height 5
type input "[PHONE_NUMBER]"
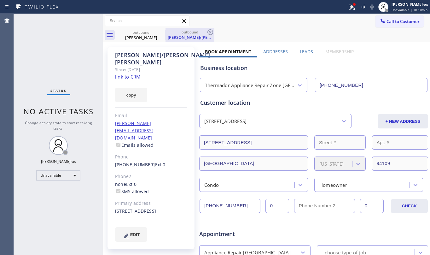
click at [167, 33] on div "outbound" at bounding box center [190, 32] width 48 height 5
click at [153, 32] on div "outbound" at bounding box center [141, 32] width 48 height 5
type input "[PHONE_NUMBER]"
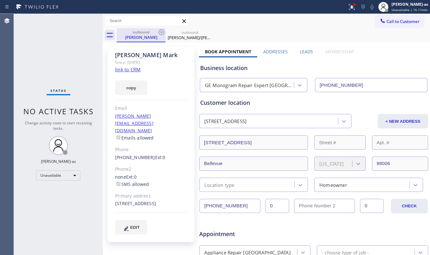
click at [153, 32] on div "outbound" at bounding box center [141, 32] width 48 height 5
click at [161, 32] on icon at bounding box center [162, 32] width 6 height 6
type input "[PHONE_NUMBER]"
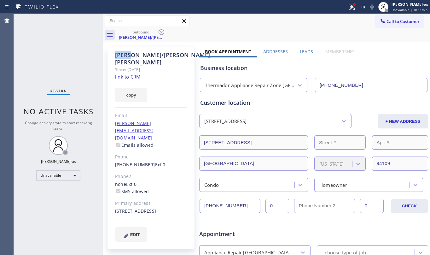
click at [160, 32] on icon at bounding box center [162, 32] width 6 height 6
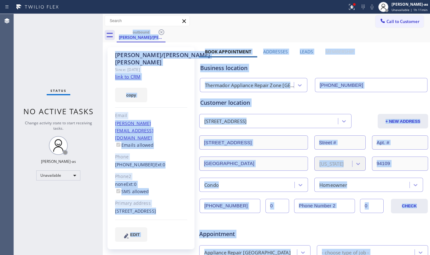
click at [160, 32] on div "outbound [PERSON_NAME]/[PERSON_NAME]" at bounding box center [273, 35] width 313 height 14
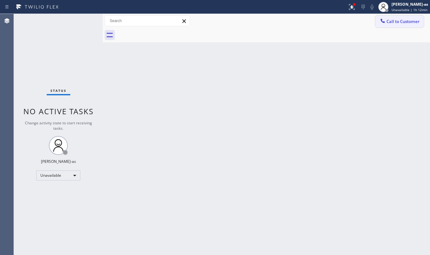
click at [391, 19] on span "Call to Customer" at bounding box center [402, 22] width 33 height 6
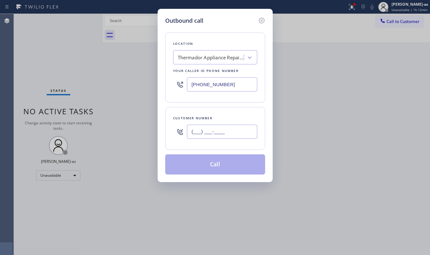
click at [241, 128] on input "(___) ___-____" at bounding box center [222, 131] width 70 height 14
paste input "650) 591-0119"
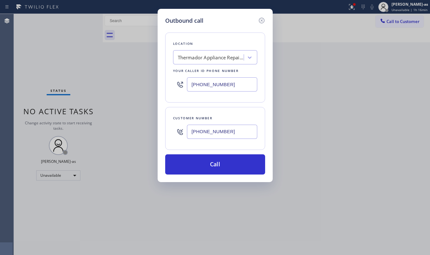
click at [230, 130] on input "[PHONE_NUMBER]" at bounding box center [222, 131] width 70 height 14
paste input "02) 826-0080"
type input "[PHONE_NUMBER]"
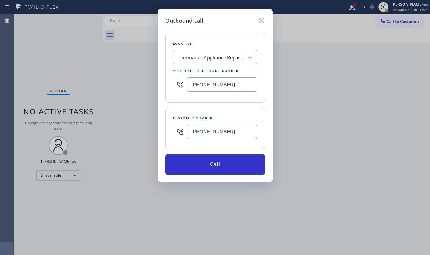
click at [224, 83] on input "[PHONE_NUMBER]" at bounding box center [222, 84] width 70 height 14
paste input "602) 878-437"
type input "[PHONE_NUMBER]"
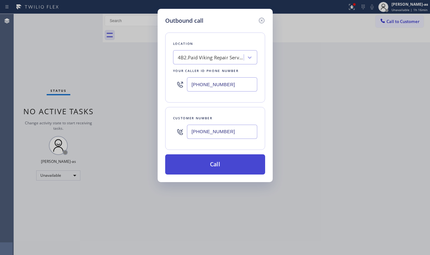
click at [206, 164] on button "Call" at bounding box center [215, 164] width 100 height 20
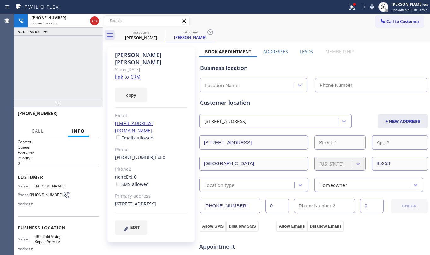
type input "[PHONE_NUMBER]"
click at [70, 81] on div "[PHONE_NUMBER] Live | 01:35 ALL TASKS ALL TASKS ACTIVE TASKS TASKS IN WRAP UP" at bounding box center [58, 57] width 89 height 86
click at [70, 81] on div "[PHONE_NUMBER] Live | 01:36 ALL TASKS ALL TASKS ACTIVE TASKS TASKS IN WRAP UP" at bounding box center [58, 57] width 89 height 86
click at [64, 80] on div "[PHONE_NUMBER] Live | 01:38 ALL TASKS ALL TASKS ACTIVE TASKS TASKS IN WRAP UP" at bounding box center [58, 57] width 89 height 86
click at [64, 78] on div "[PHONE_NUMBER] Live | 01:38 ALL TASKS ALL TASKS ACTIVE TASKS TASKS IN WRAP UP" at bounding box center [58, 57] width 89 height 86
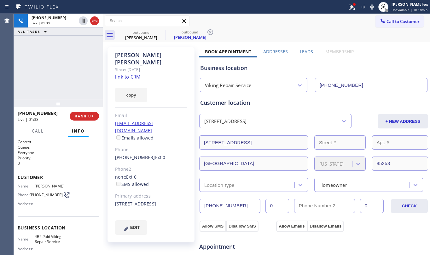
click at [74, 75] on div "[PHONE_NUMBER] Live | 01:39 ALL TASKS ALL TASKS ACTIVE TASKS TASKS IN WRAP UP" at bounding box center [58, 57] width 89 height 86
click at [84, 118] on button "HANG UP" at bounding box center [84, 116] width 29 height 9
click at [85, 118] on button "HANG UP" at bounding box center [84, 116] width 29 height 9
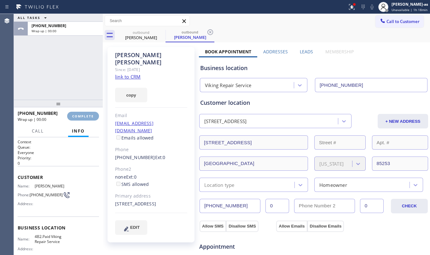
click at [85, 118] on button "COMPLETE" at bounding box center [83, 116] width 32 height 9
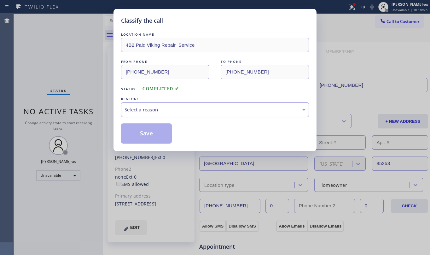
click at [201, 110] on div "Select a reason" at bounding box center [214, 109] width 181 height 7
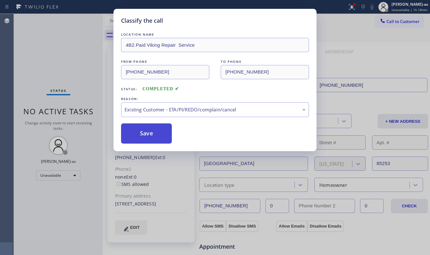
drag, startPoint x: 151, startPoint y: 129, endPoint x: 428, endPoint y: 92, distance: 279.4
click at [152, 129] on button "Save" at bounding box center [146, 133] width 51 height 20
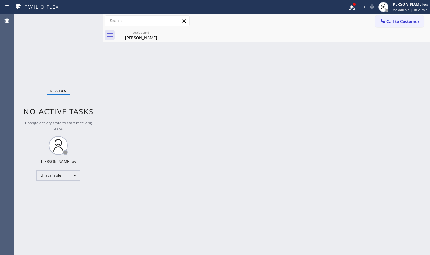
drag, startPoint x: 170, startPoint y: 101, endPoint x: 151, endPoint y: 54, distance: 50.3
click at [170, 101] on div "Back to Dashboard Change Sender ID Customers Technicians Select a contact Outbo…" at bounding box center [266, 134] width 327 height 241
drag, startPoint x: 139, startPoint y: 30, endPoint x: 153, endPoint y: 29, distance: 13.9
click at [140, 30] on div "outbound" at bounding box center [141, 32] width 48 height 5
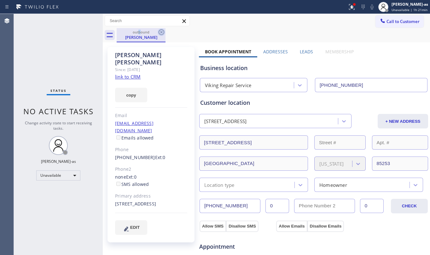
click at [162, 30] on icon at bounding box center [162, 32] width 8 height 8
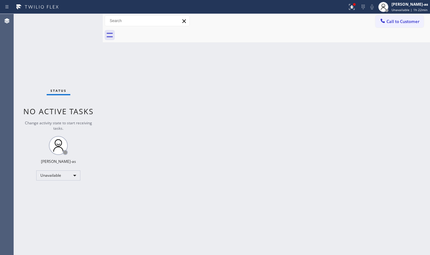
click at [155, 124] on div "Back to Dashboard Change Sender ID Customers Technicians Select a contact Outbo…" at bounding box center [266, 134] width 327 height 241
click at [115, 83] on div "Back to Dashboard Change Sender ID Customers Technicians Select a contact Outbo…" at bounding box center [266, 134] width 327 height 241
click at [125, 73] on div "Back to Dashboard Change Sender ID Customers Technicians Select a contact Outbo…" at bounding box center [266, 134] width 327 height 241
click at [88, 62] on div "Status No active tasks Change activity state to start receiving tasks. [PERSON_…" at bounding box center [58, 134] width 89 height 241
click at [408, 21] on span "Call to Customer" at bounding box center [402, 22] width 33 height 6
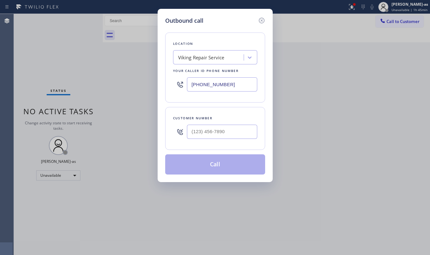
drag, startPoint x: 259, startPoint y: 19, endPoint x: 300, endPoint y: 18, distance: 41.6
click at [262, 20] on icon at bounding box center [262, 21] width 8 height 8
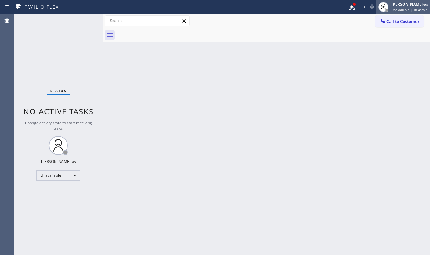
click at [407, 3] on div "[PERSON_NAME]-as" at bounding box center [409, 4] width 37 height 5
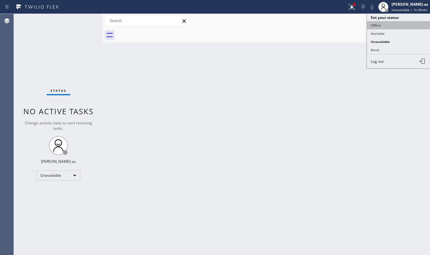
click at [377, 26] on button "Offline" at bounding box center [398, 25] width 63 height 8
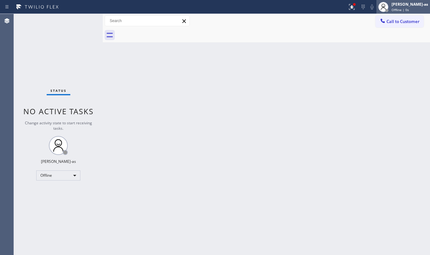
click at [400, 9] on span "Offline | 0s" at bounding box center [399, 10] width 17 height 4
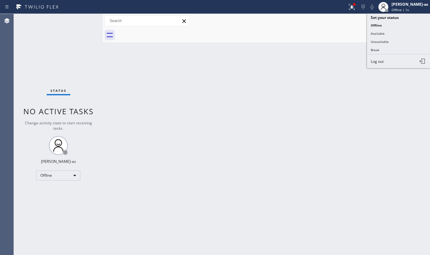
click at [382, 59] on span "Log out" at bounding box center [377, 61] width 13 height 5
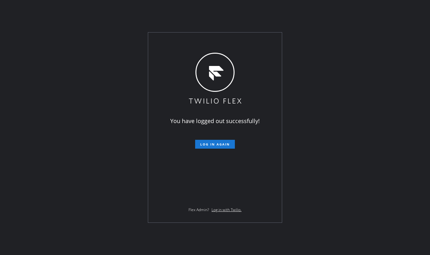
click at [100, 96] on div "You have logged out successfully! Log in again Flex Admin? Log in with Twilio." at bounding box center [215, 127] width 430 height 255
click at [373, 120] on div "You have logged out successfully! Log in again Flex Admin? Log in with Twilio." at bounding box center [215, 127] width 430 height 255
